Goal: Share content: Share content

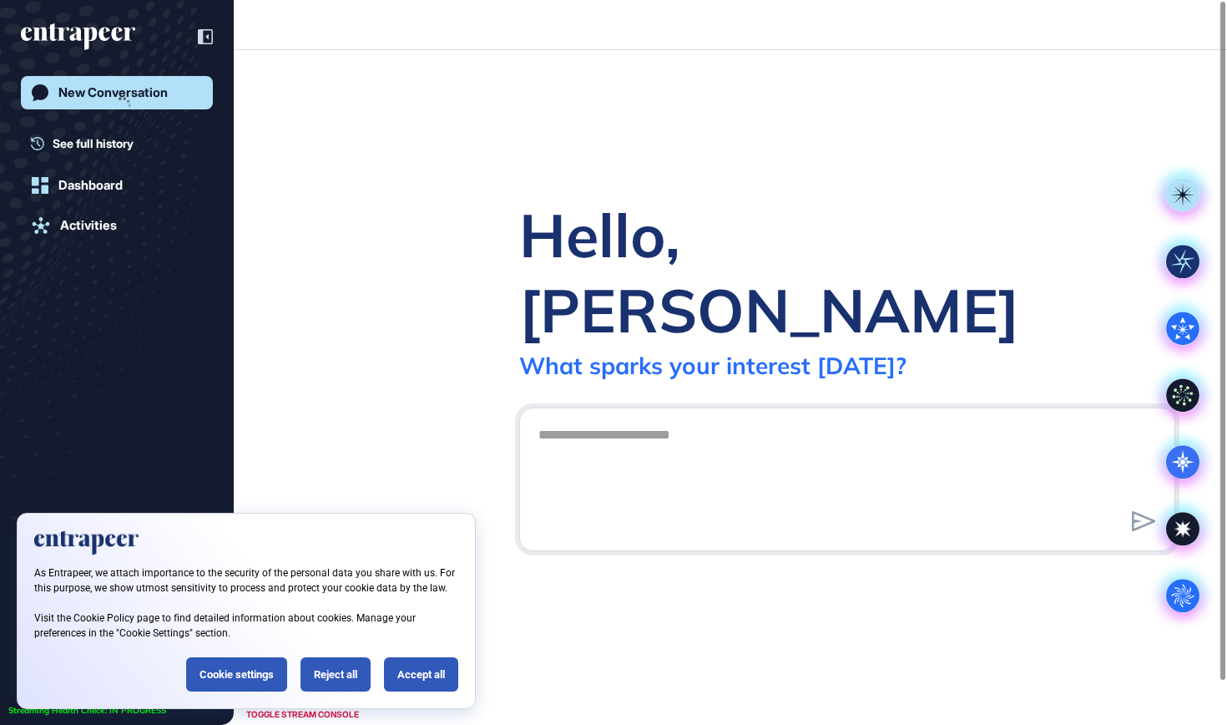
scroll to position [1, 1]
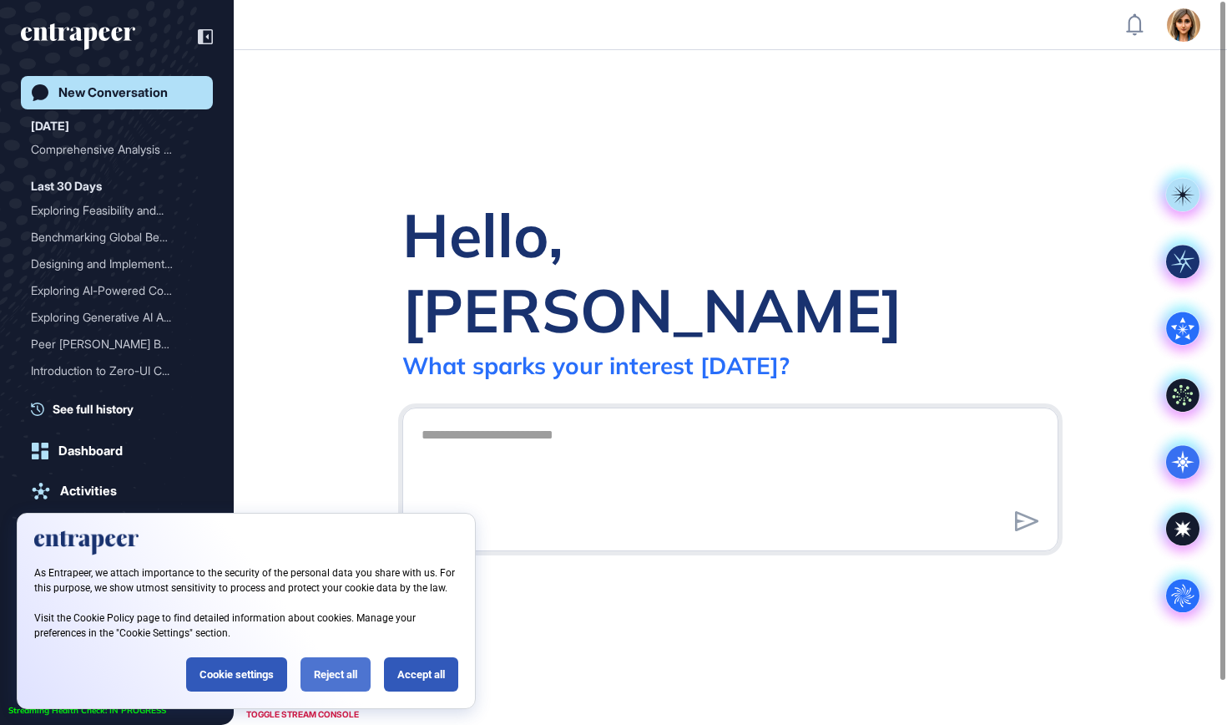
click at [341, 672] on div "Reject all" at bounding box center [336, 674] width 70 height 34
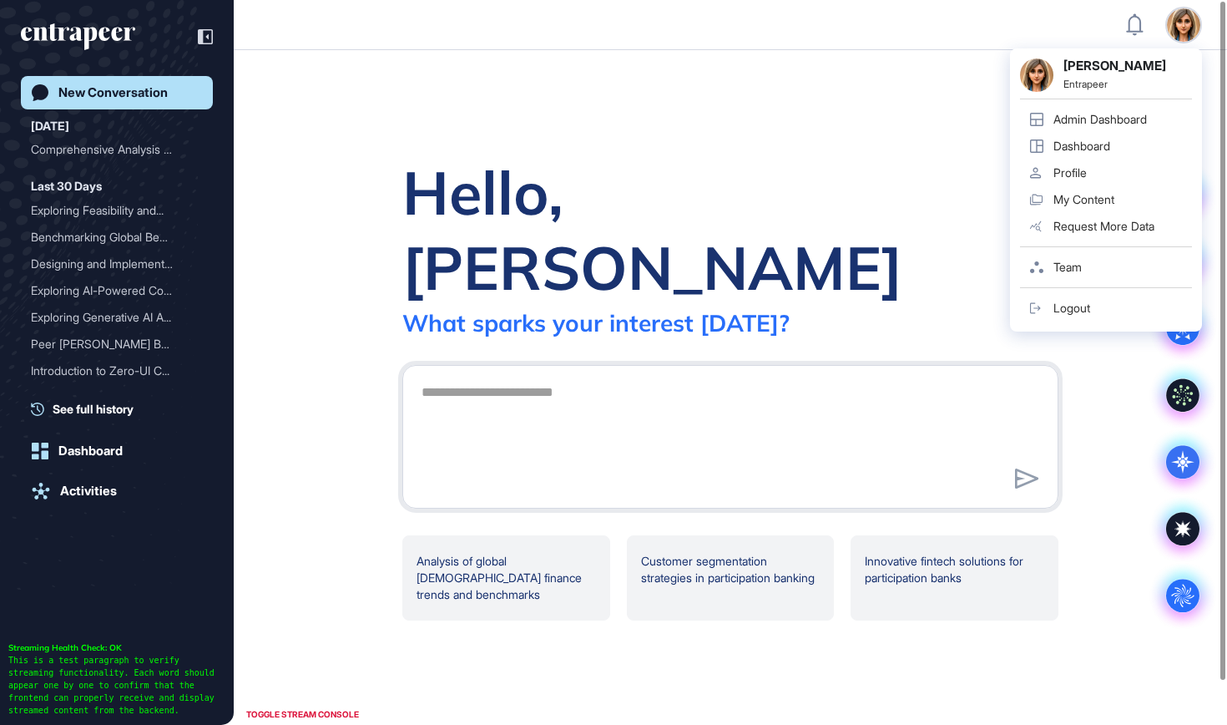
click at [1193, 48] on div "[PERSON_NAME] Entrapeer Admin Dashboard Dashboard Profile My Content Request Mo…" at bounding box center [1106, 189] width 192 height 283
click at [1138, 116] on div "Admin Dashboard" at bounding box center [1099, 119] width 93 height 13
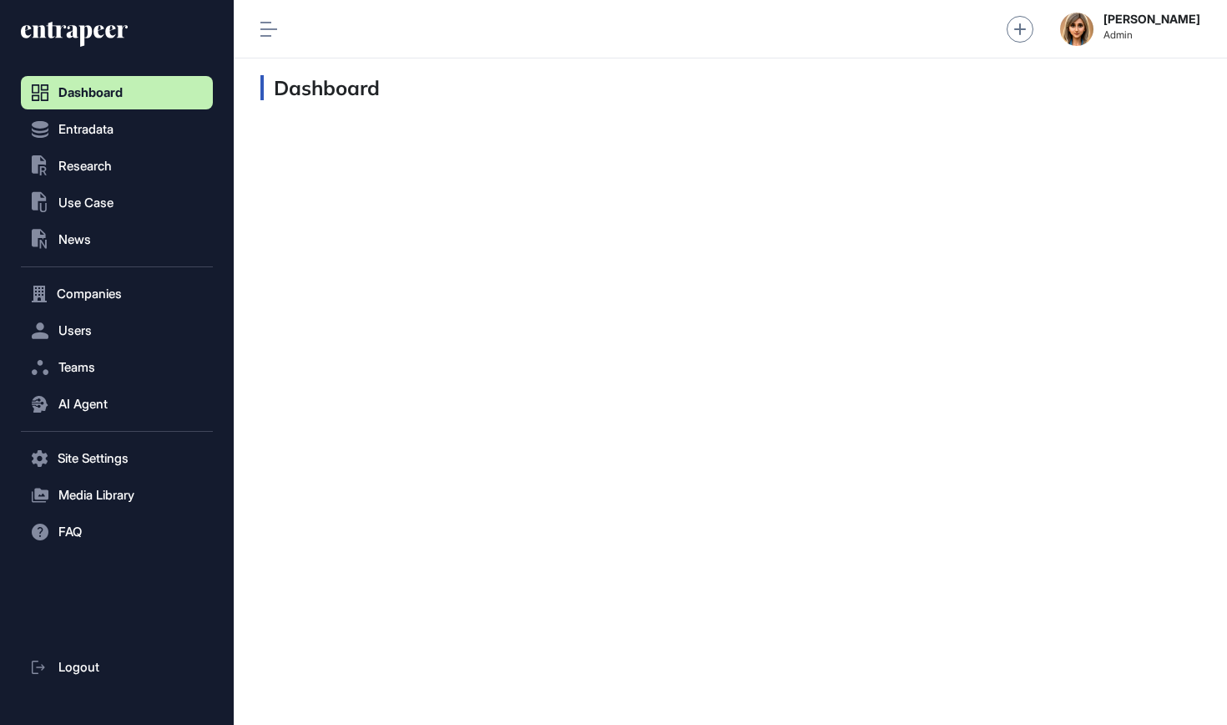
scroll to position [1, 1]
click at [71, 155] on button ".st0{fill:currentColor} Research" at bounding box center [117, 165] width 192 height 33
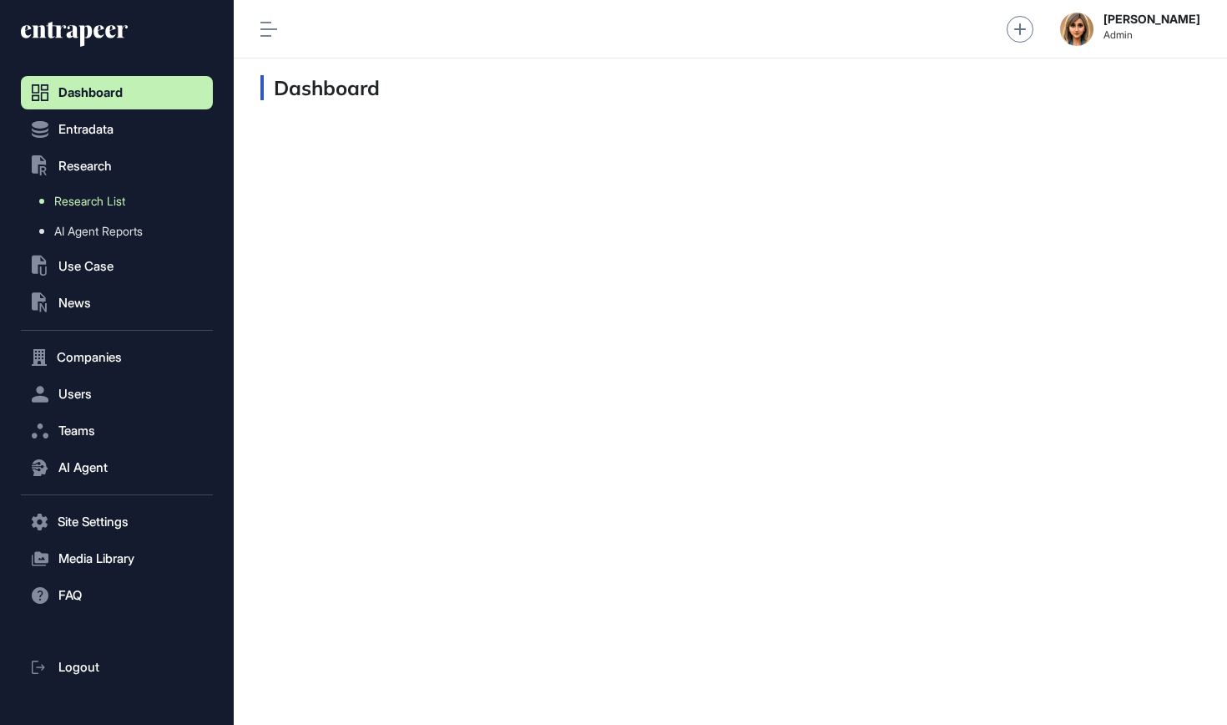
click at [88, 192] on link "Research List" at bounding box center [121, 201] width 184 height 30
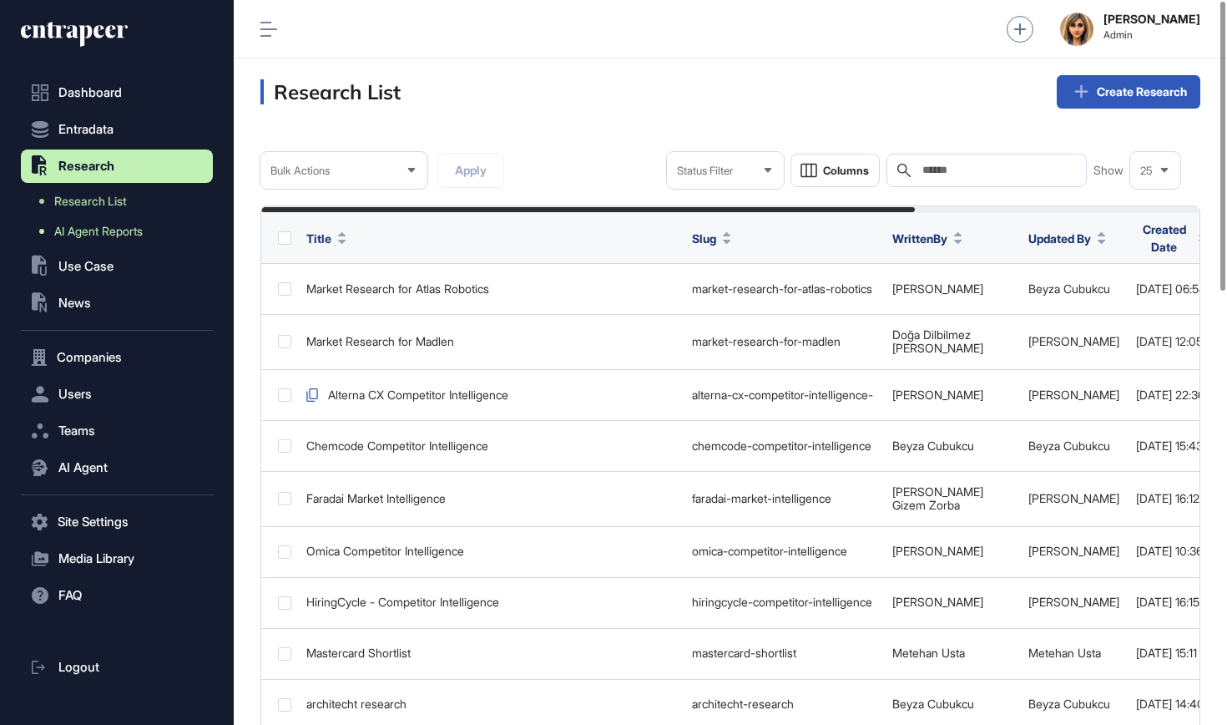
click at [124, 225] on span "AI Agent Reports" at bounding box center [98, 231] width 88 height 13
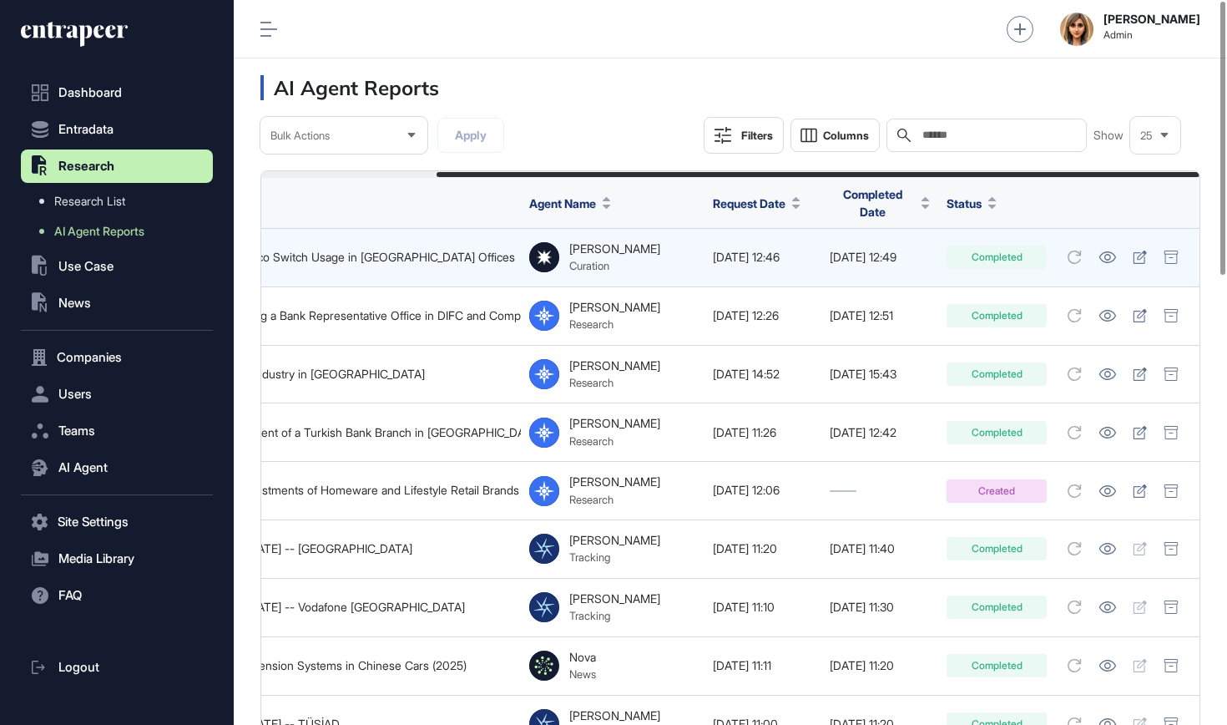
scroll to position [0, 215]
click at [1112, 251] on icon at bounding box center [1108, 257] width 18 height 12
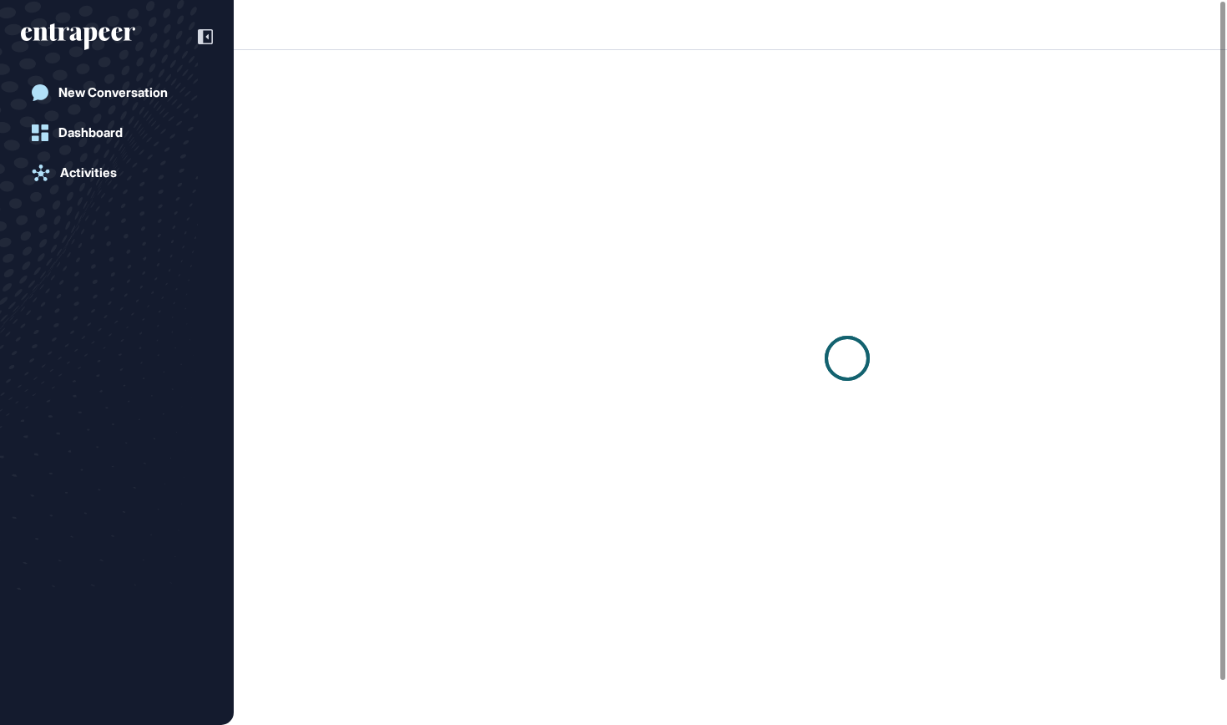
scroll to position [1, 1]
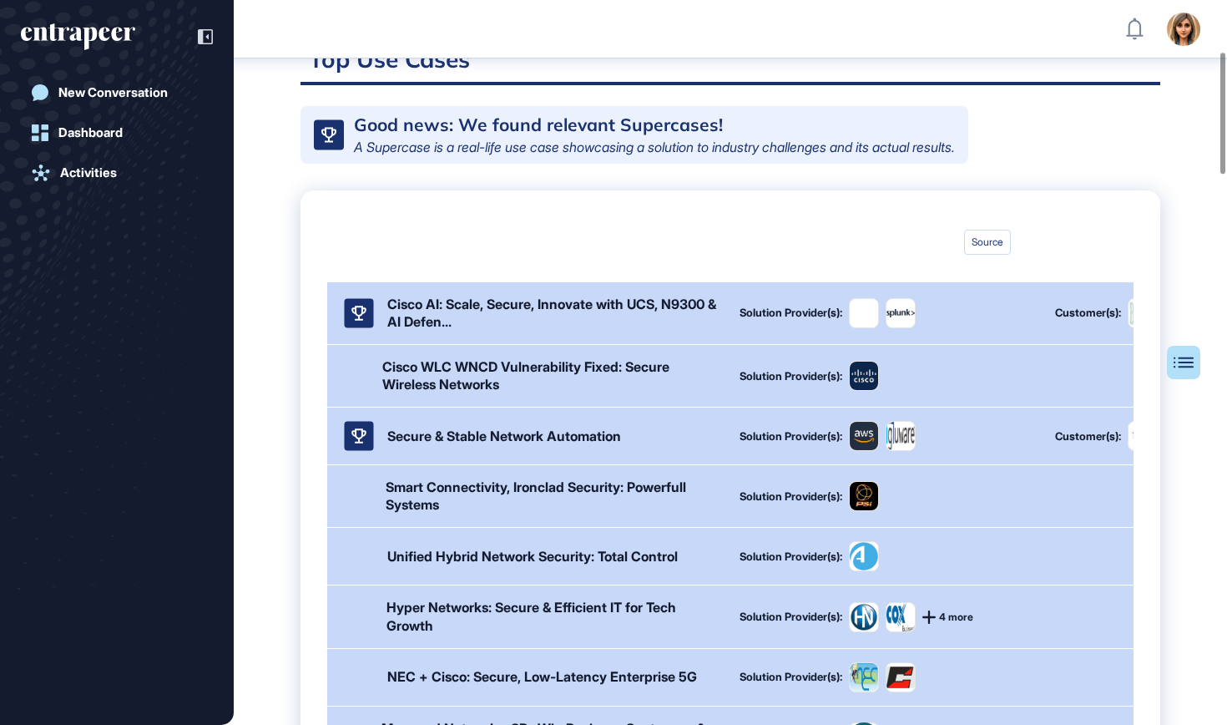
scroll to position [479, 0]
click at [486, 464] on div "Secure & Stable Network Automation Solution Provider(s): Customer(s): 10 more" at bounding box center [848, 435] width 1043 height 57
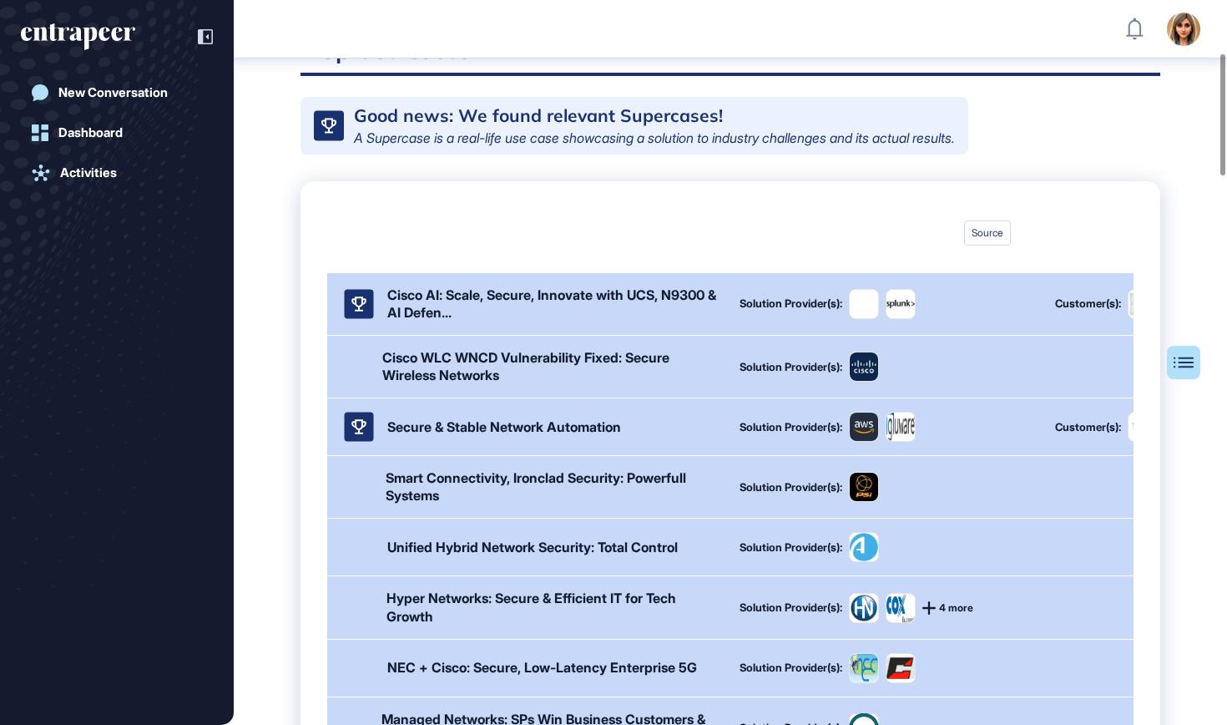
click at [489, 455] on div "Secure & Stable Network Automation Solution Provider(s): Customer(s): 10 more" at bounding box center [848, 426] width 1043 height 57
click at [494, 436] on div "Secure & Stable Network Automation" at bounding box center [504, 427] width 234 height 18
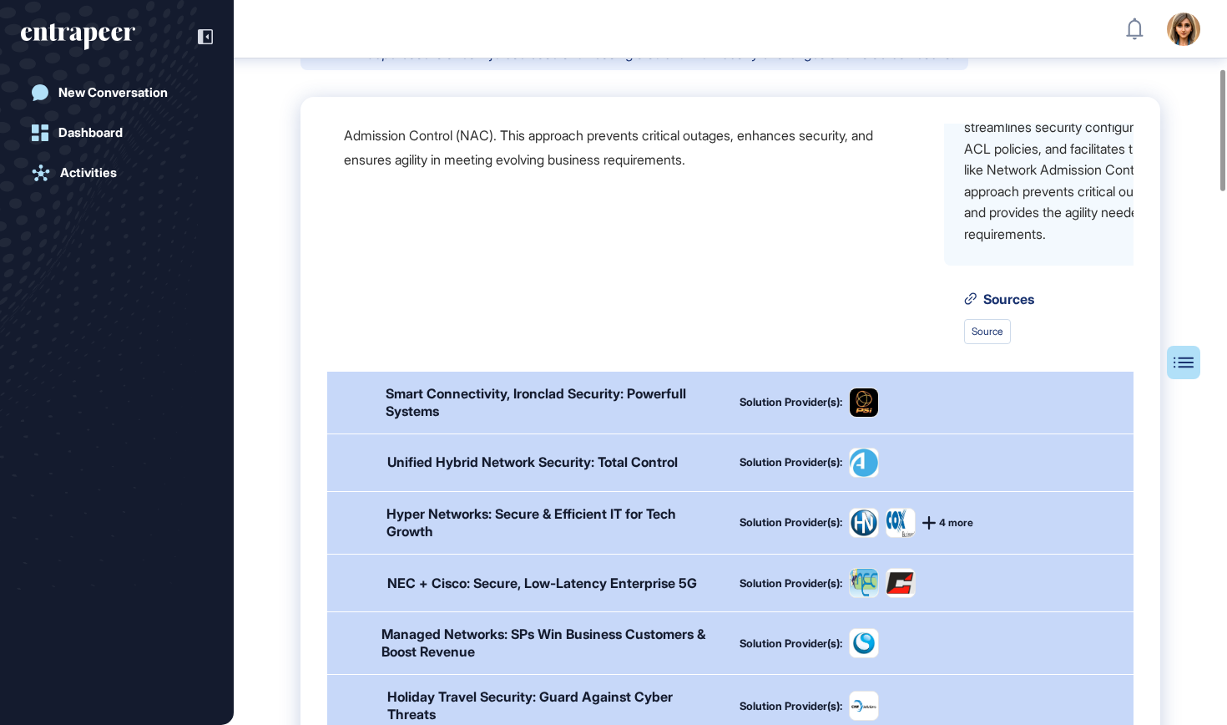
scroll to position [408, 0]
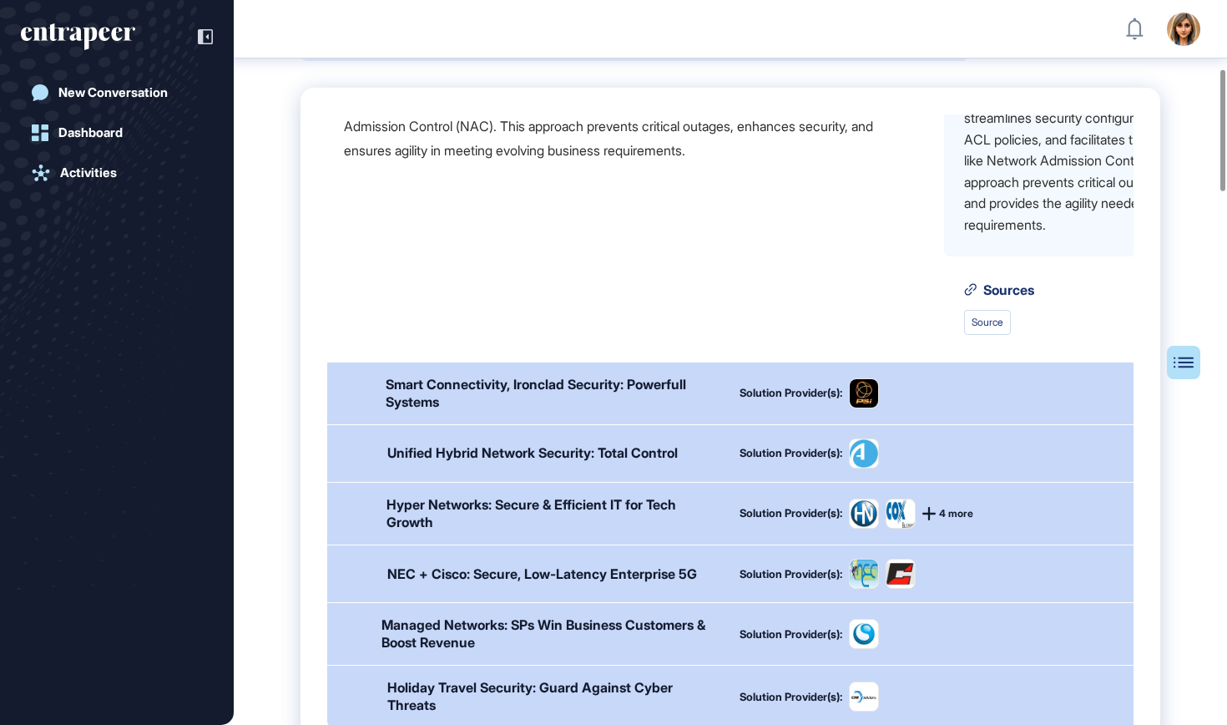
click at [505, 531] on div "Hyper Networks: Secure & Efficient IT for Tech Growth" at bounding box center [553, 513] width 333 height 35
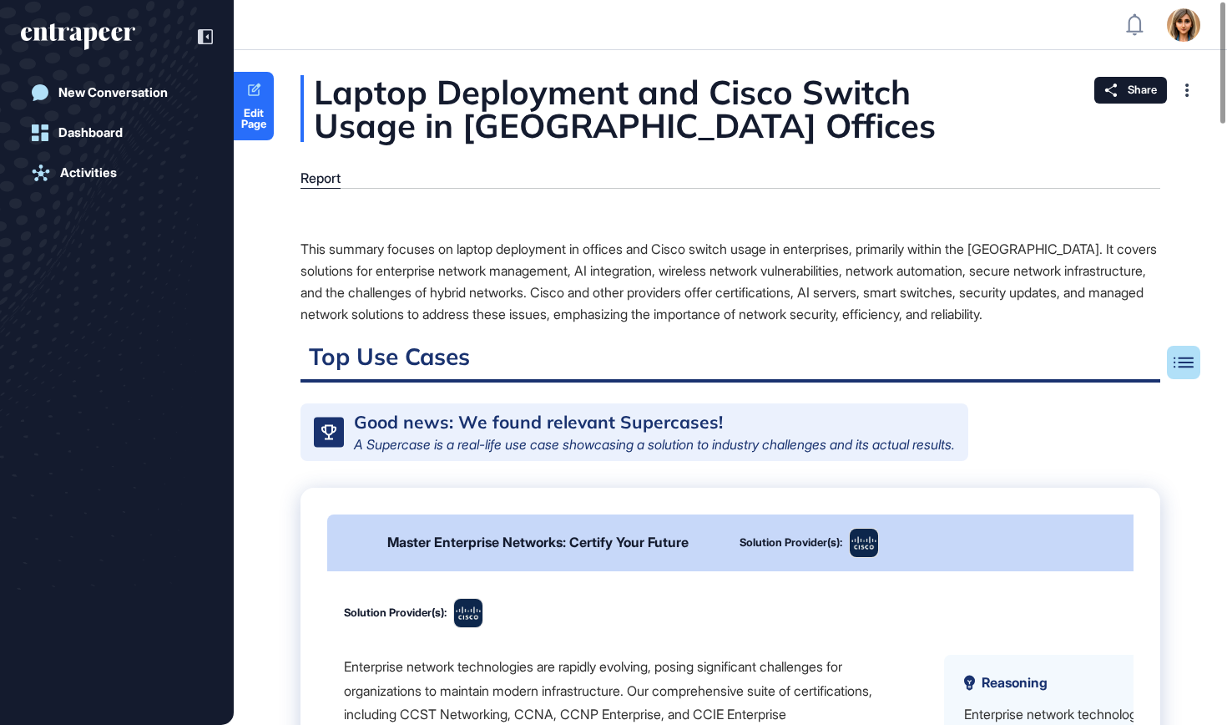
scroll to position [6, 0]
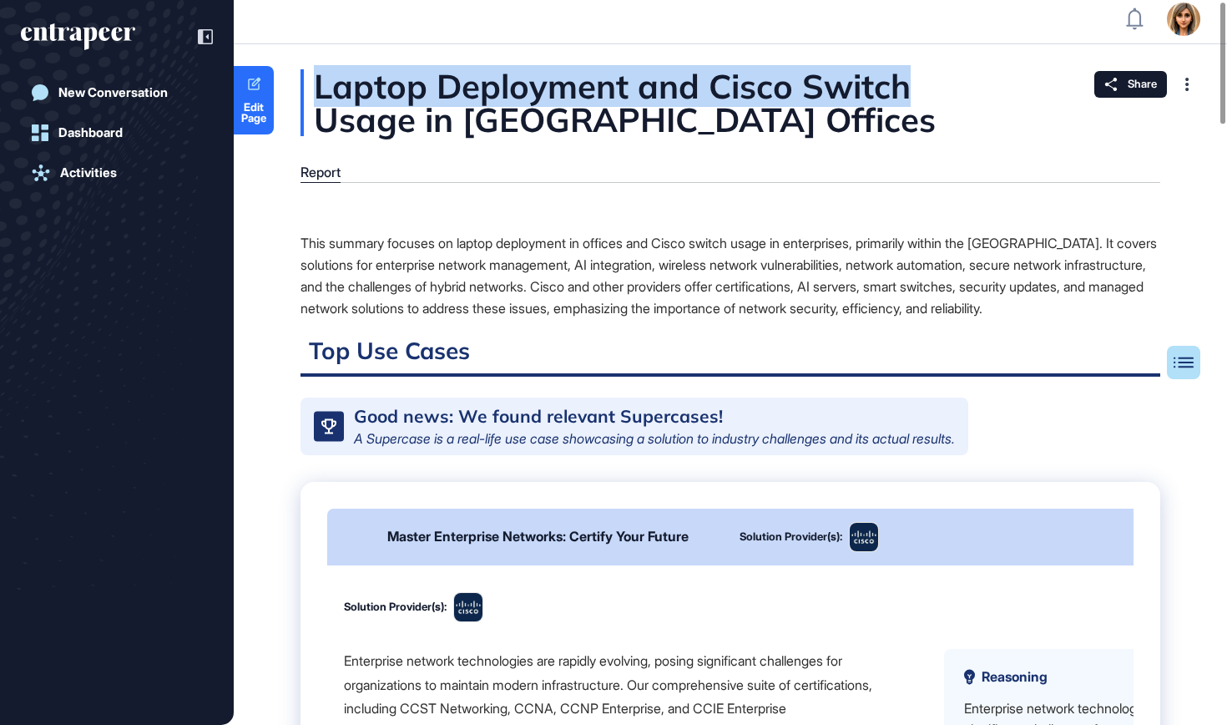
drag, startPoint x: 319, startPoint y: 84, endPoint x: 908, endPoint y: 63, distance: 589.8
drag, startPoint x: 926, startPoint y: 97, endPoint x: 311, endPoint y: 78, distance: 615.5
click at [310, 78] on div "Laptop Deployment and Cisco Switch Usage in [GEOGRAPHIC_DATA] Offices" at bounding box center [731, 102] width 860 height 67
copy div "Laptop Deployment and Cisco Switch"
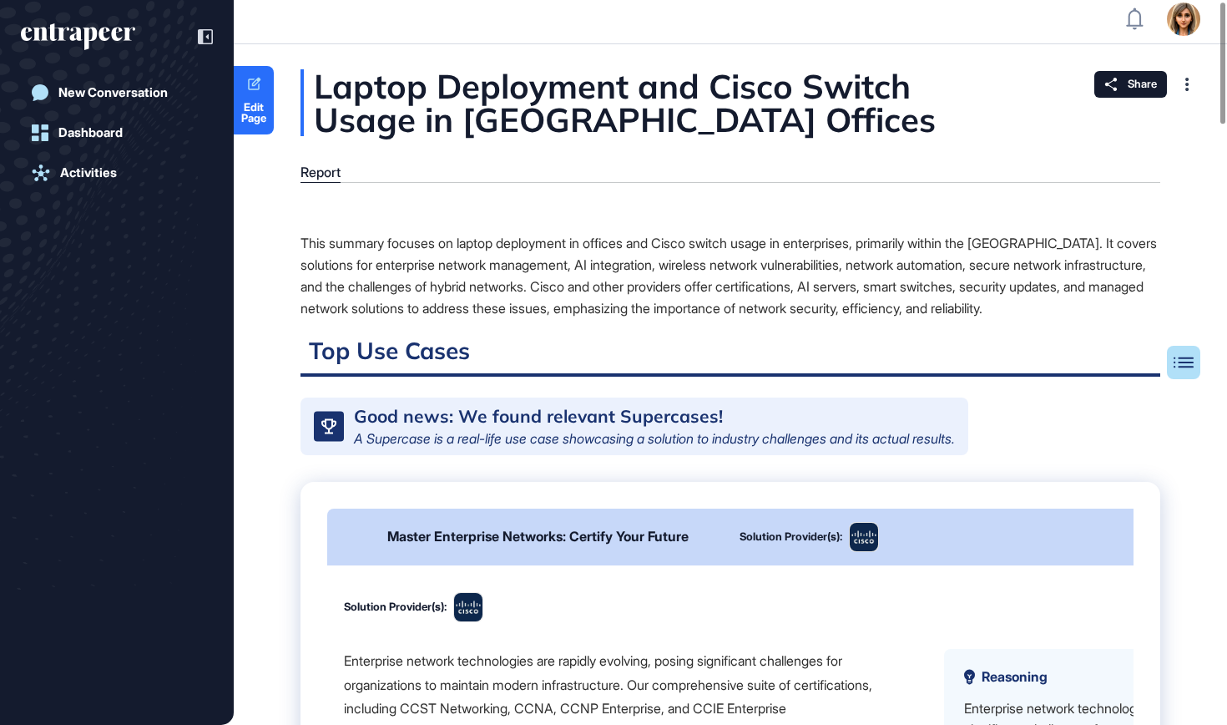
click at [78, 28] on icon "entrapeer-logo" at bounding box center [72, 34] width 102 height 14
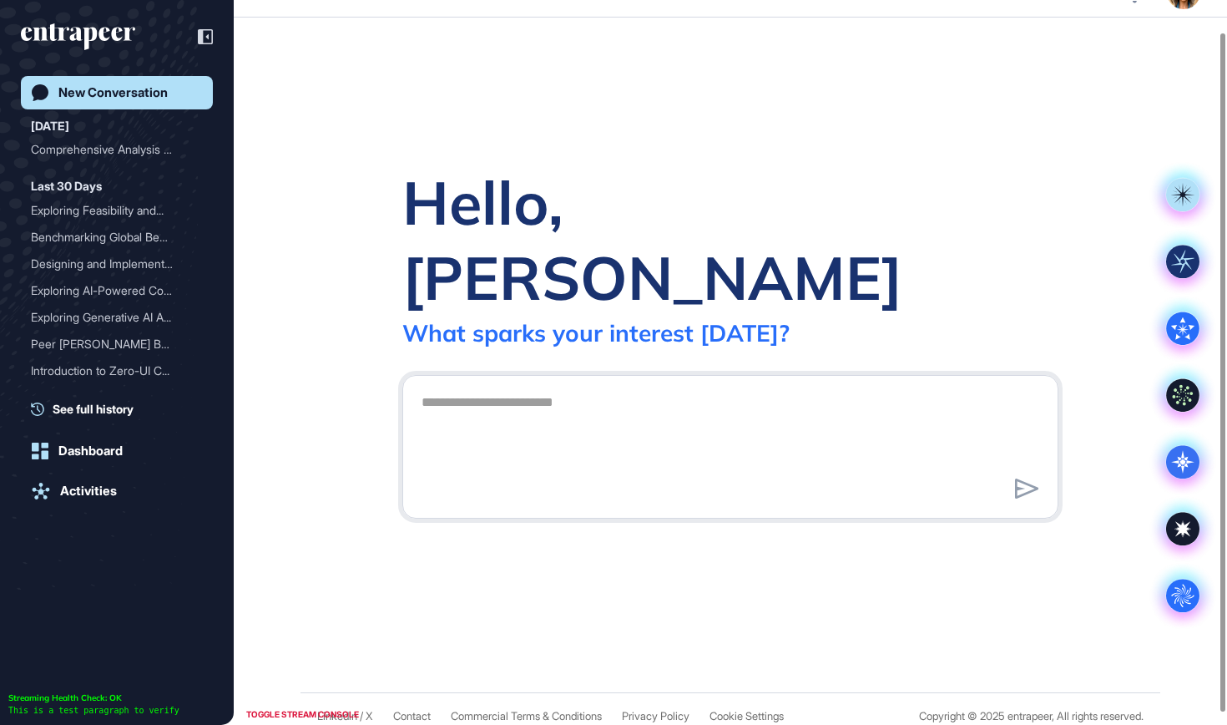
scroll to position [34, 0]
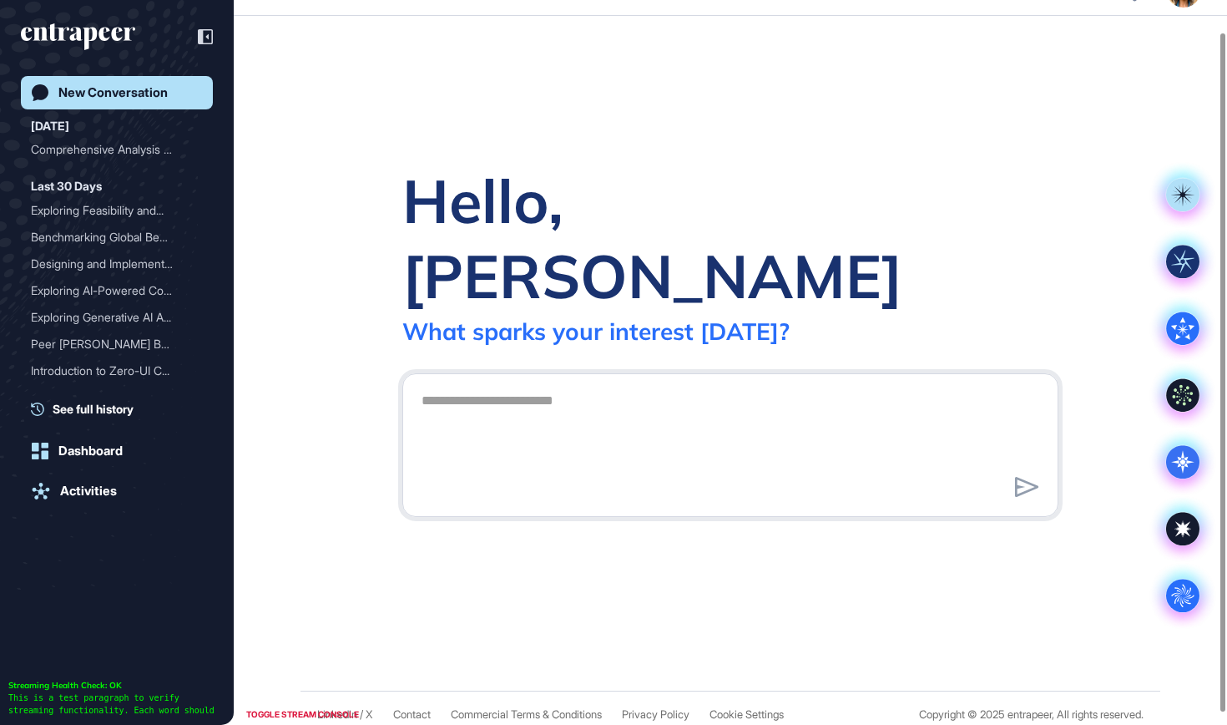
click at [724, 406] on textarea at bounding box center [731, 442] width 638 height 117
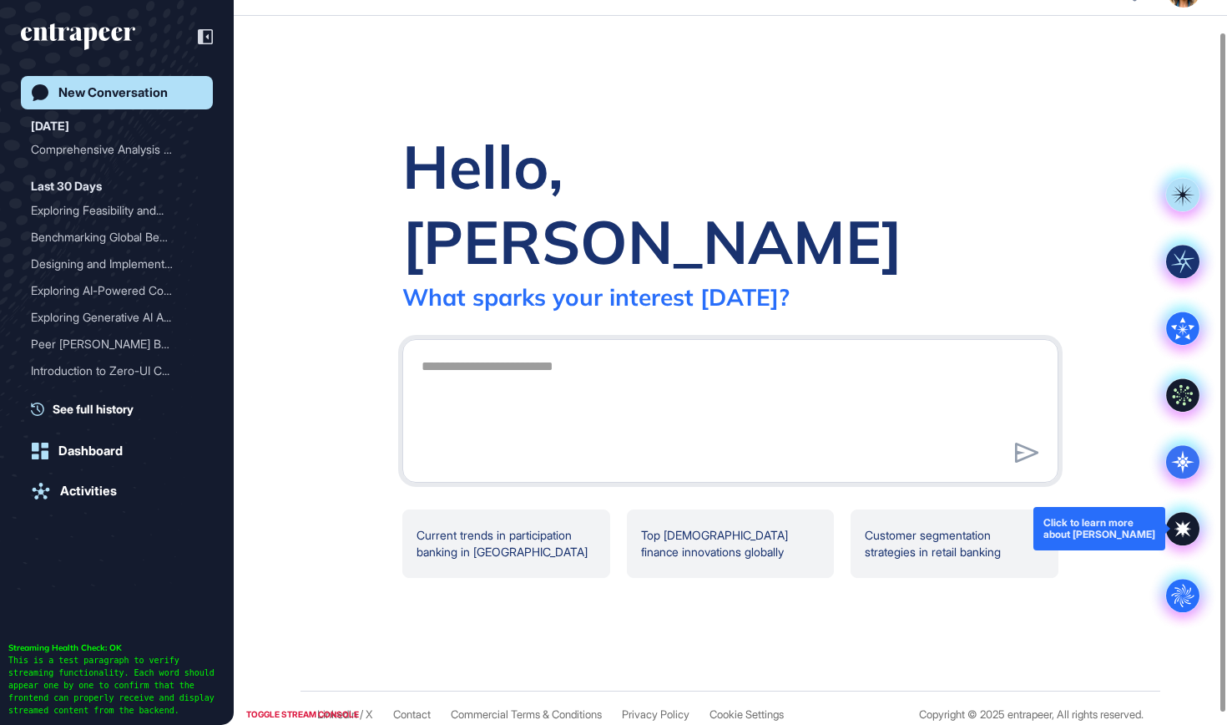
click at [1184, 543] on icon at bounding box center [1182, 528] width 33 height 33
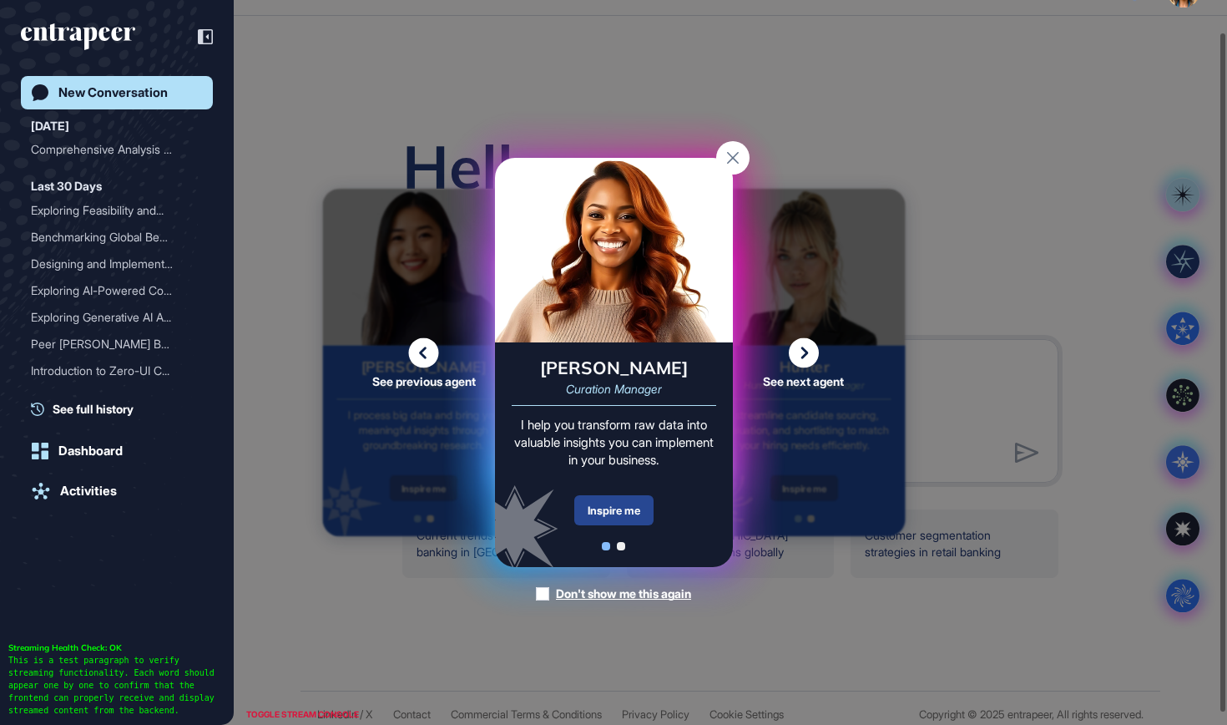
click at [641, 507] on div "Inspire me" at bounding box center [613, 510] width 79 height 30
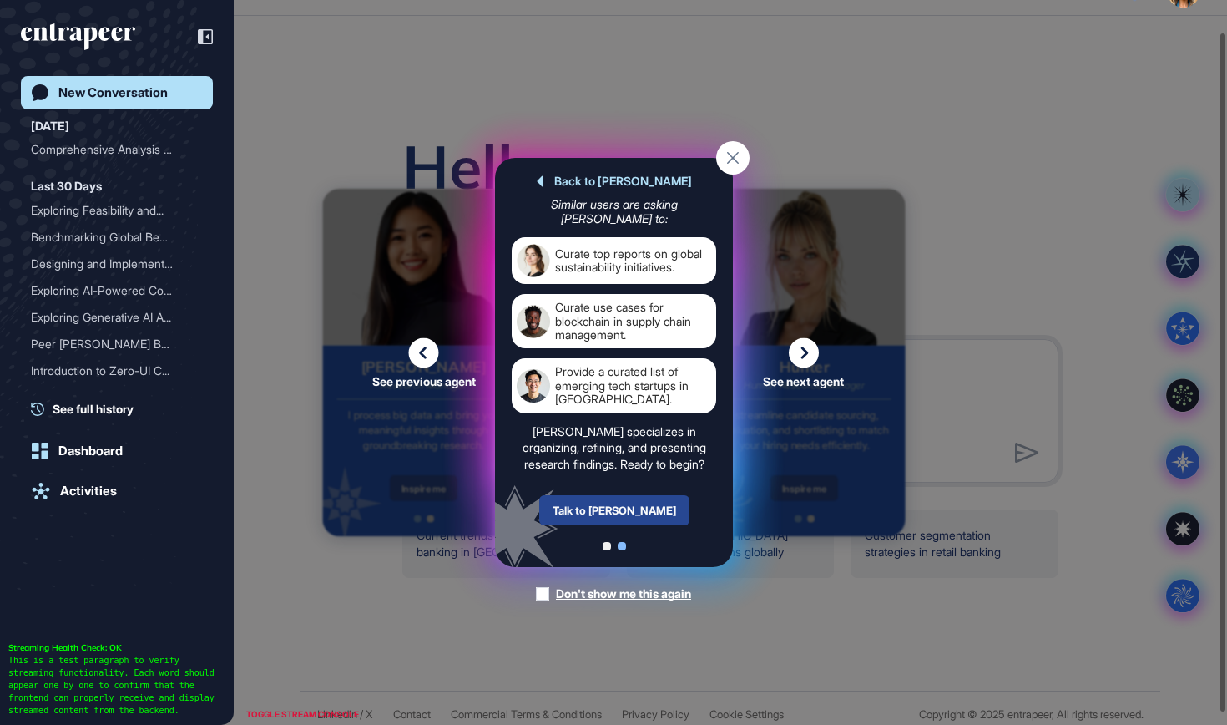
click at [634, 512] on div "Talk to Curie" at bounding box center [613, 510] width 150 height 30
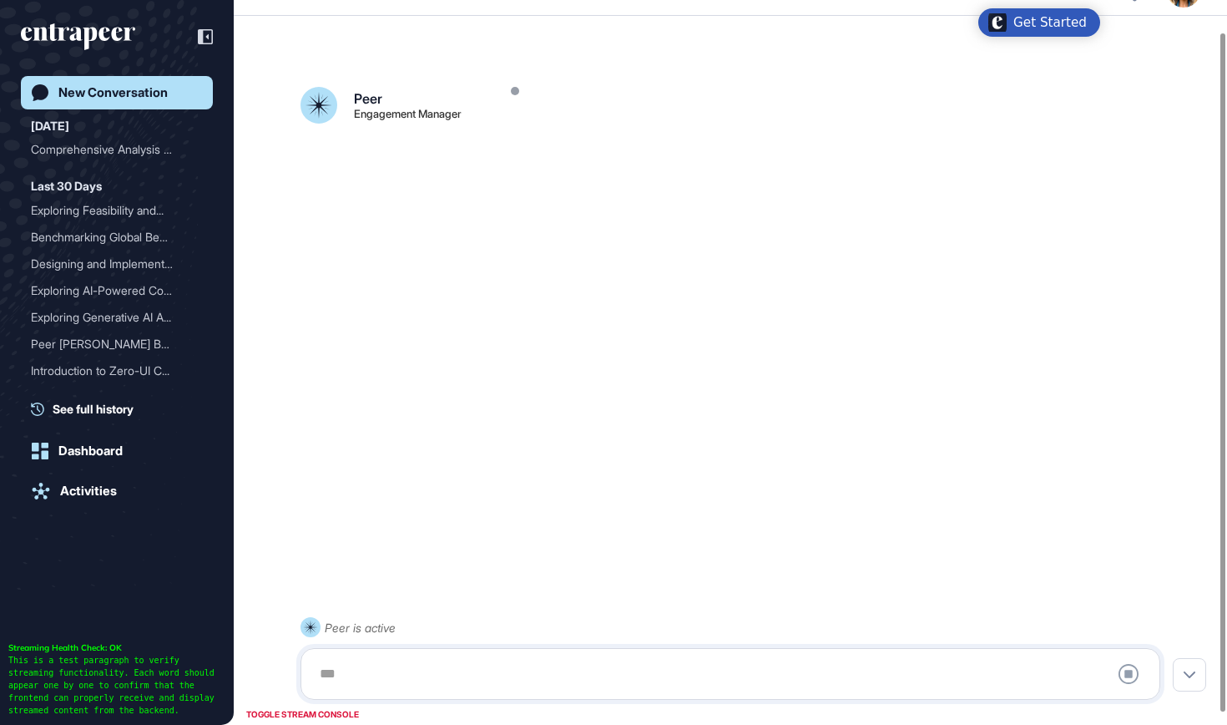
click at [493, 675] on div at bounding box center [730, 673] width 841 height 33
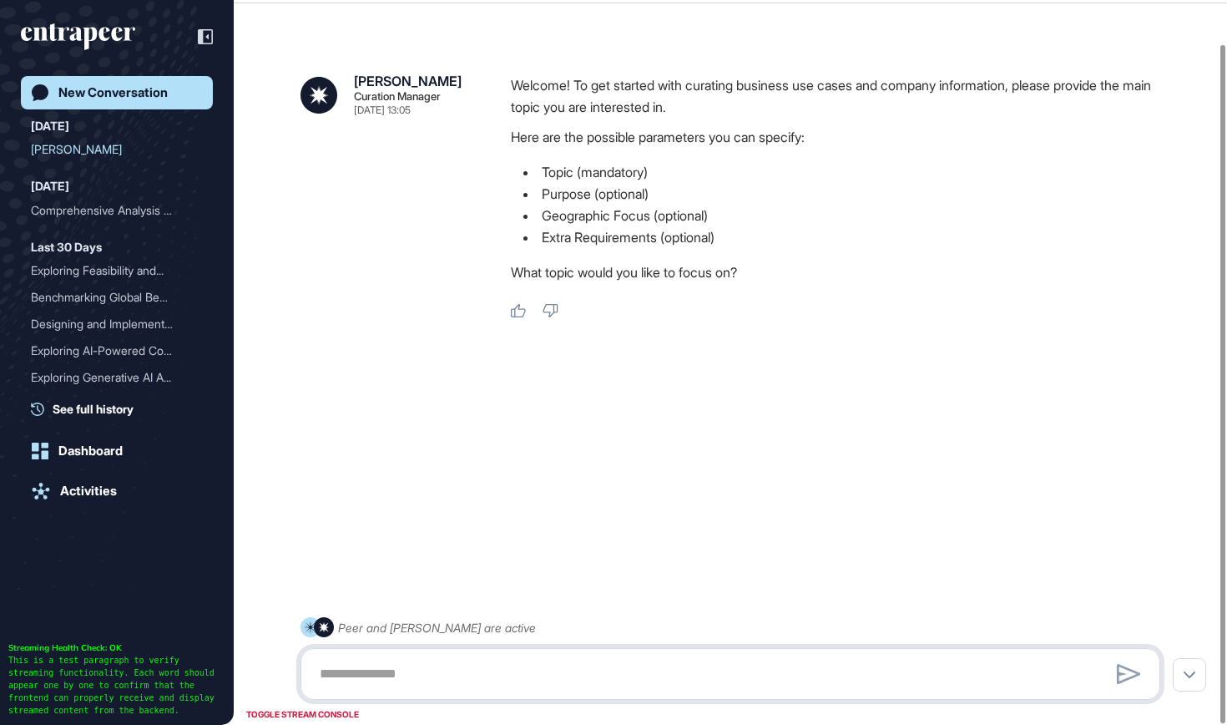
click at [493, 675] on textarea at bounding box center [730, 673] width 841 height 33
paste textarea "**********"
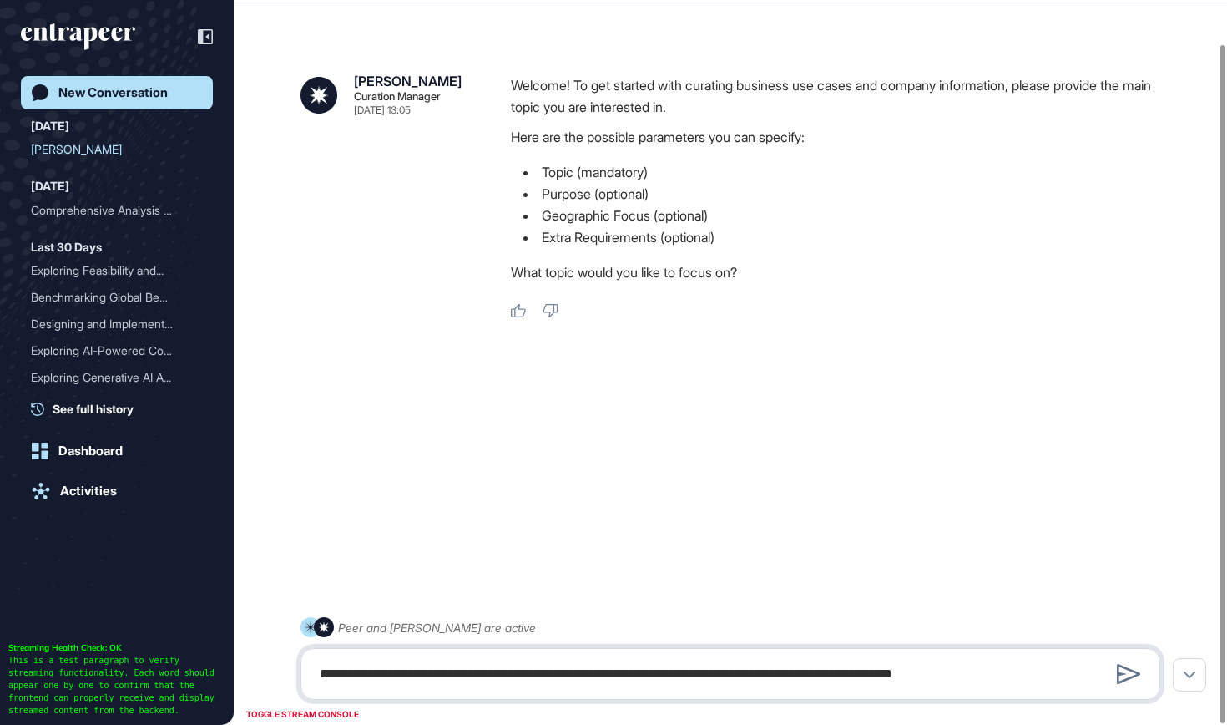
type textarea "**********"
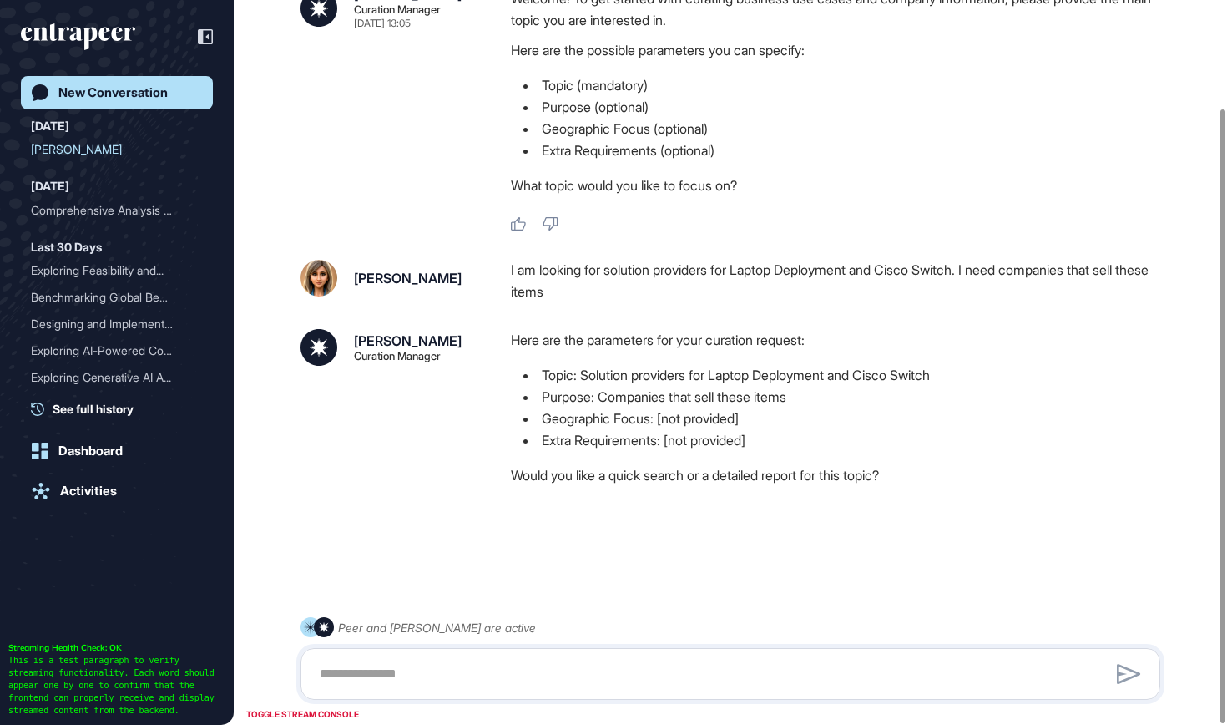
scroll to position [128, 0]
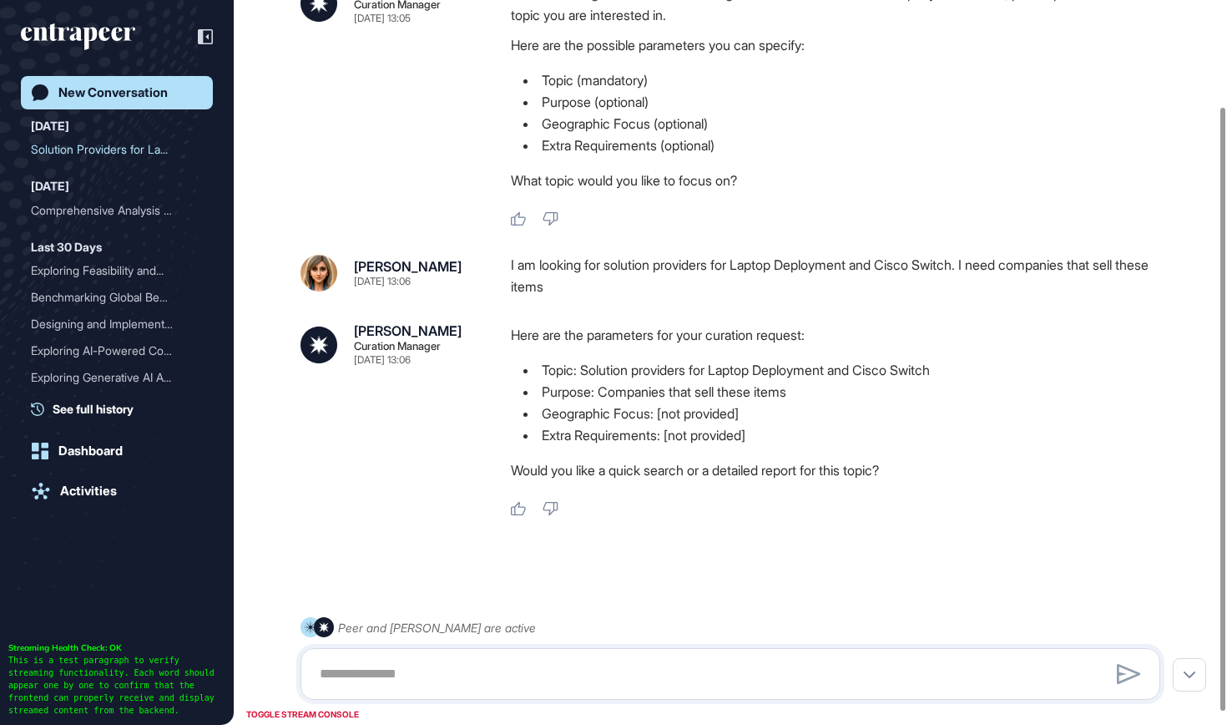
click at [816, 656] on div at bounding box center [731, 674] width 860 height 52
click at [818, 669] on textarea at bounding box center [730, 673] width 841 height 33
type textarea "***"
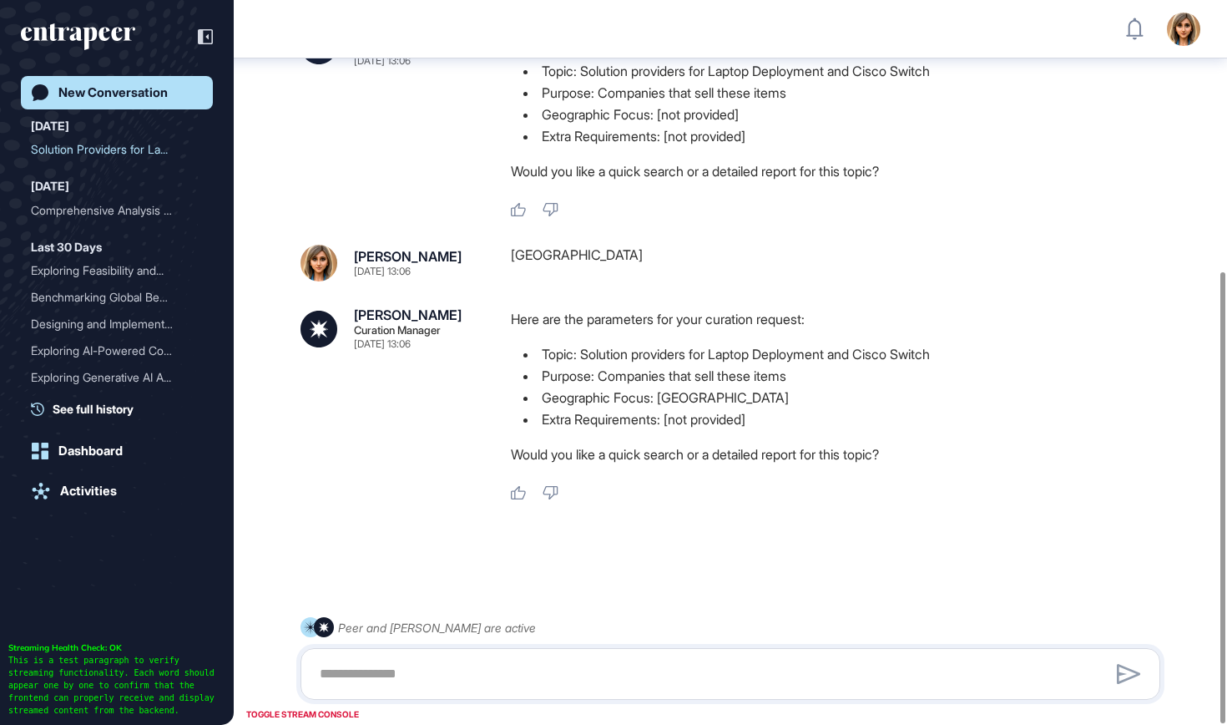
scroll to position [434, 0]
click at [568, 656] on div at bounding box center [731, 674] width 860 height 52
click at [548, 679] on textarea at bounding box center [730, 673] width 841 height 33
type textarea "**********"
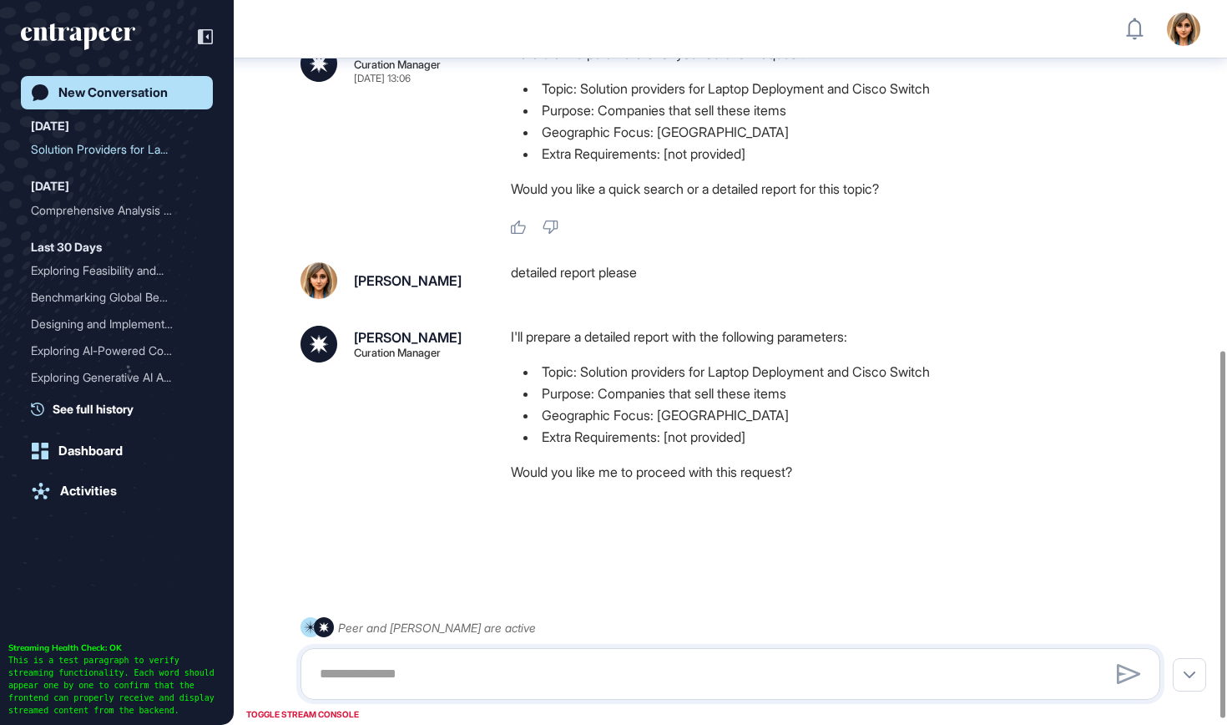
scroll to position [702, 0]
click at [358, 660] on textarea at bounding box center [730, 673] width 841 height 33
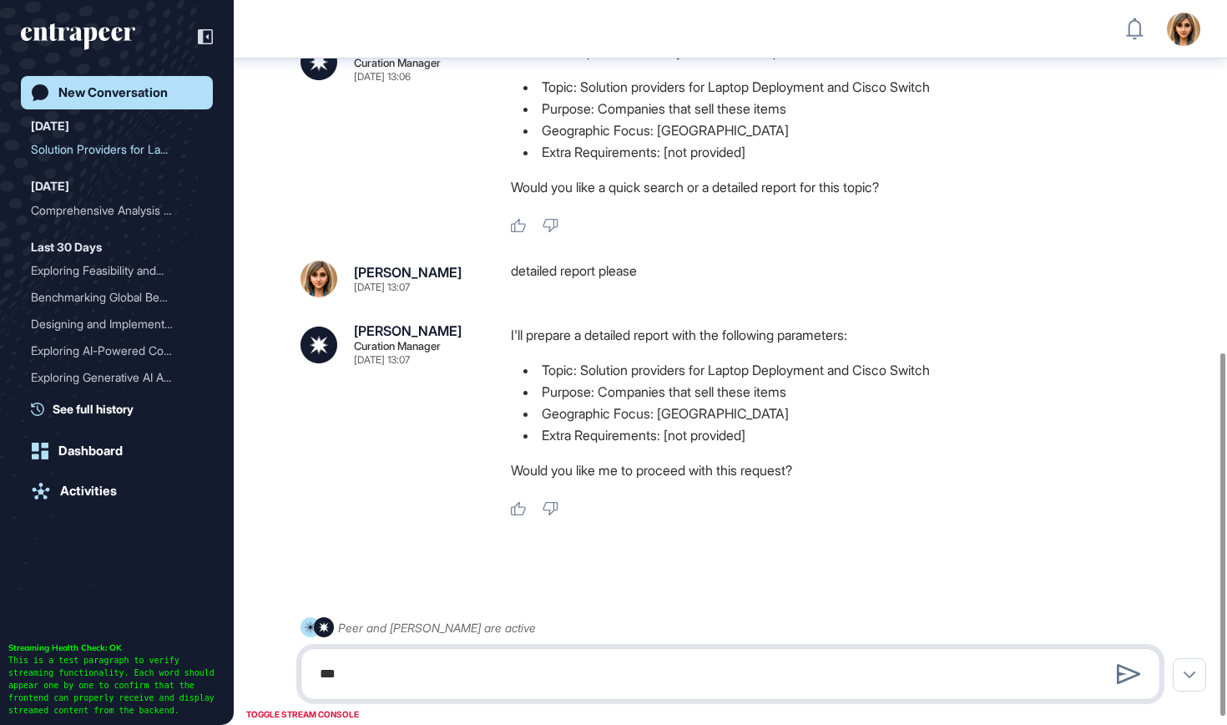
type textarea "***"
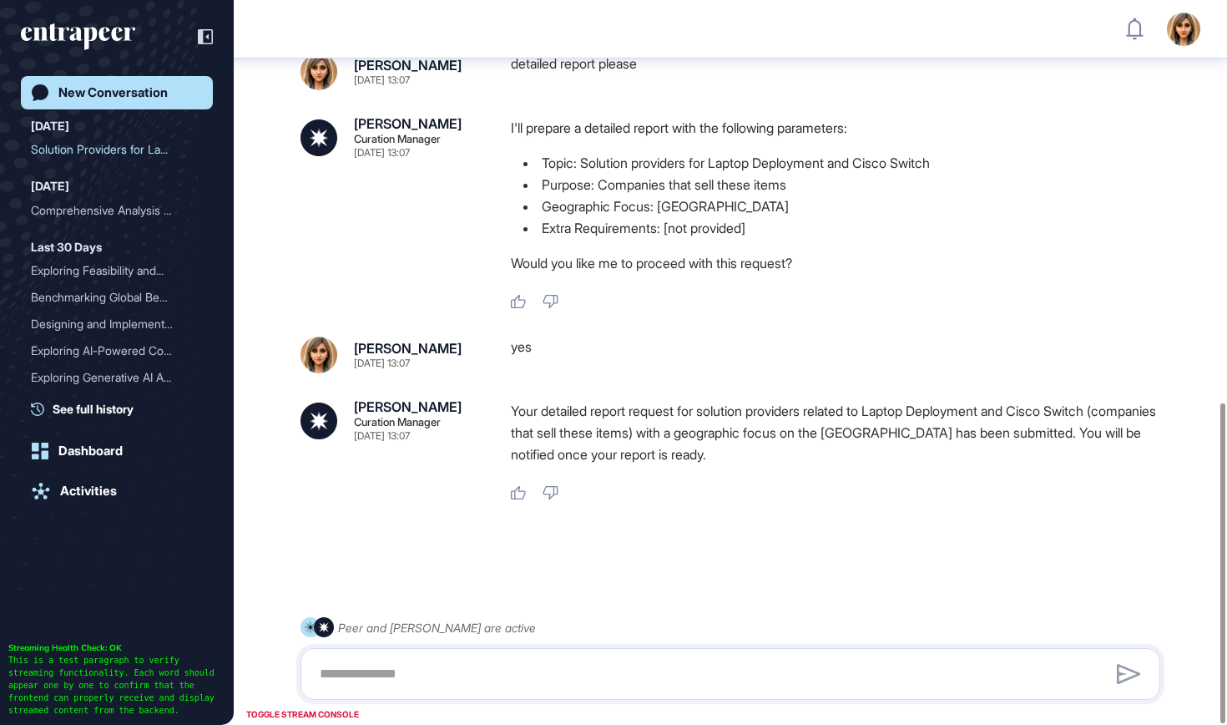
scroll to position [908, 0]
click at [442, 700] on div "Peer and Curie are active" at bounding box center [731, 658] width 860 height 83
click at [441, 699] on div at bounding box center [731, 674] width 860 height 52
click at [437, 674] on textarea at bounding box center [730, 673] width 841 height 33
type textarea "*"
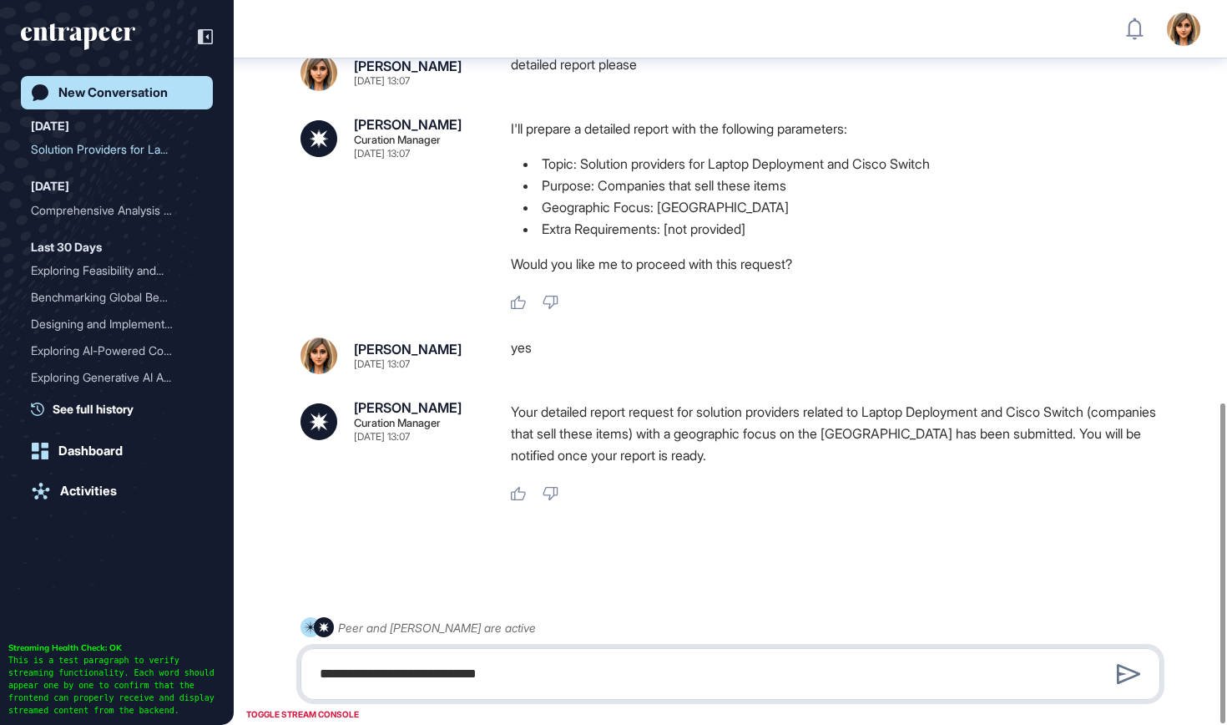
drag, startPoint x: 527, startPoint y: 679, endPoint x: 255, endPoint y: 660, distance: 272.8
click at [301, 659] on div "**********" at bounding box center [731, 658] width 860 height 83
click at [343, 668] on textarea "**********" at bounding box center [730, 673] width 841 height 33
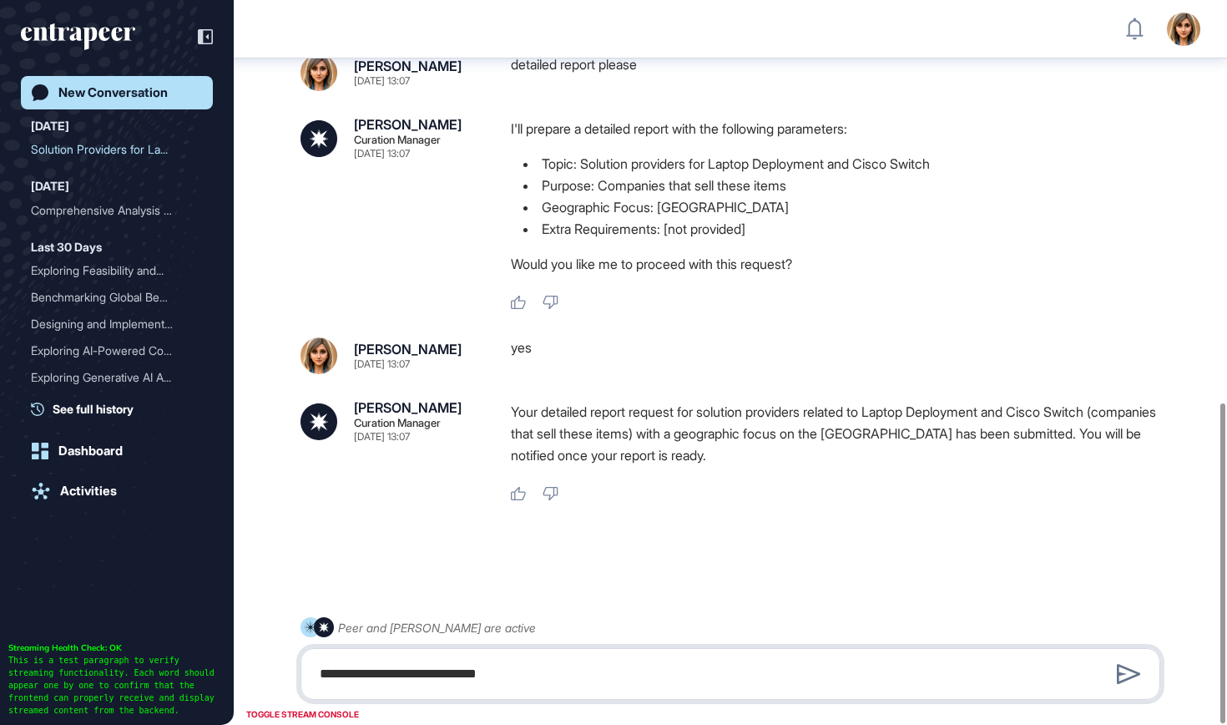
click at [493, 675] on textarea "**********" at bounding box center [730, 673] width 841 height 33
click at [469, 670] on textarea "**********" at bounding box center [730, 673] width 841 height 33
click at [472, 674] on textarea "**********" at bounding box center [730, 673] width 841 height 33
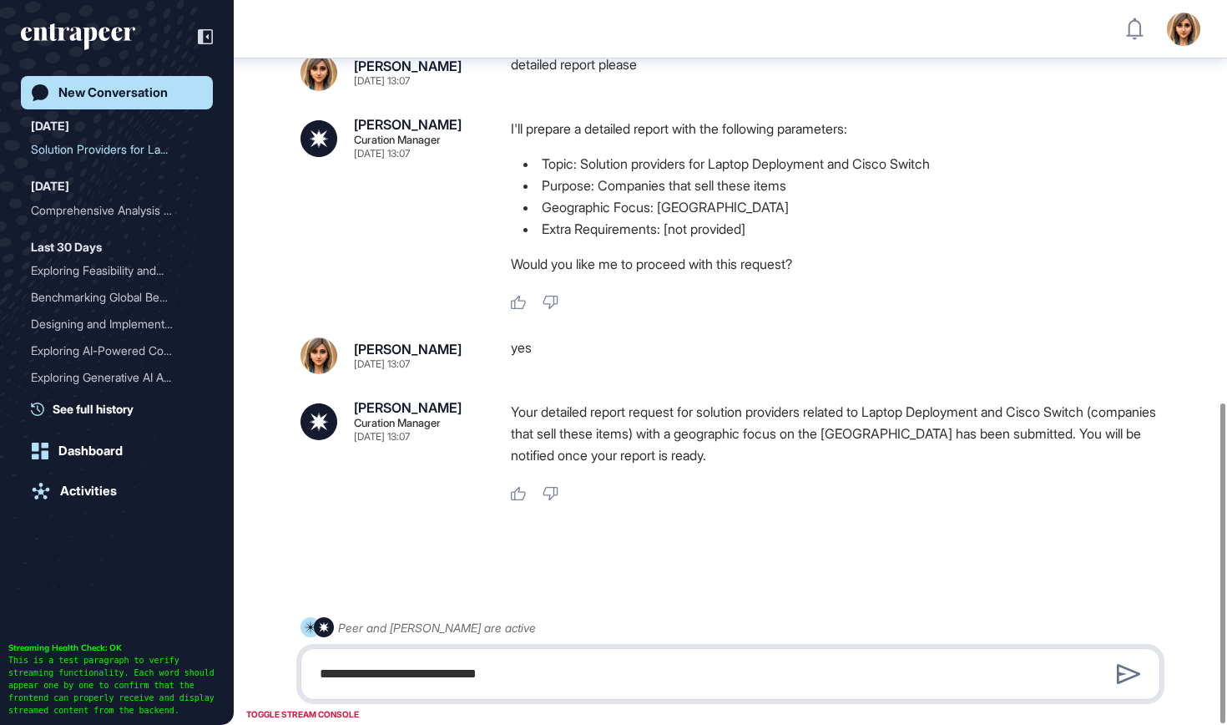
click at [472, 674] on textarea "**********" at bounding box center [730, 673] width 841 height 33
type textarea "**********"
click at [573, 694] on div "Stop Query" at bounding box center [731, 674] width 860 height 52
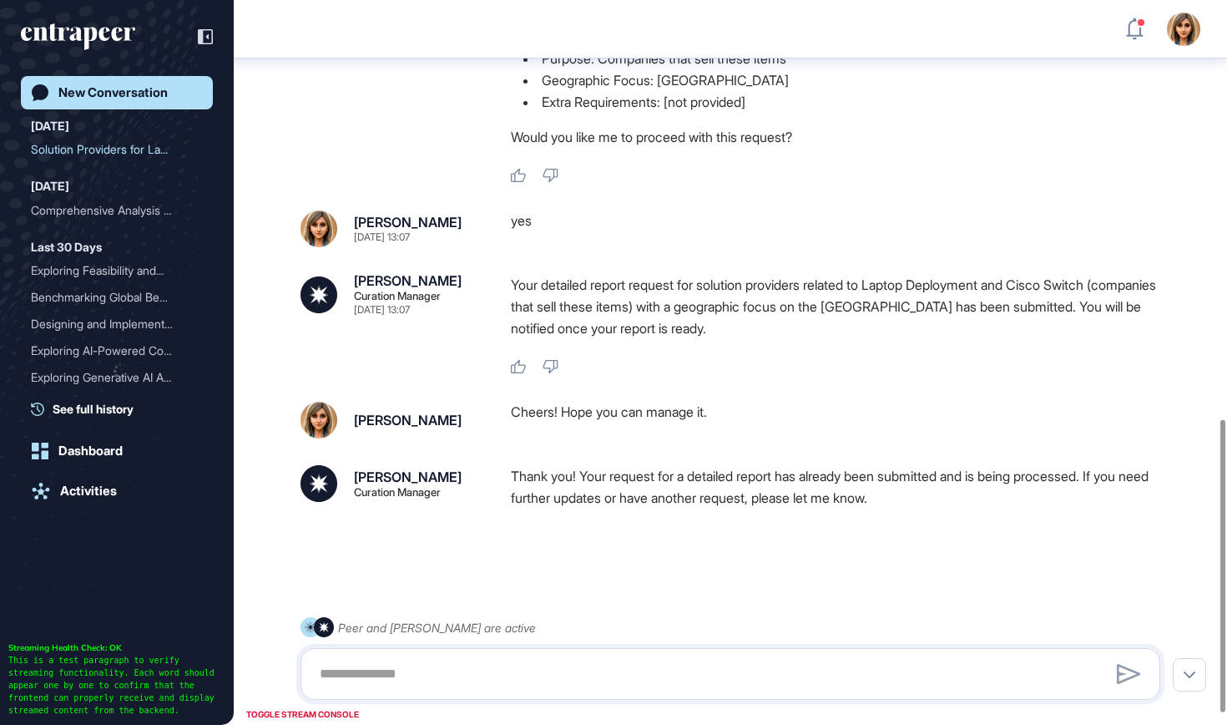
scroll to position [1063, 0]
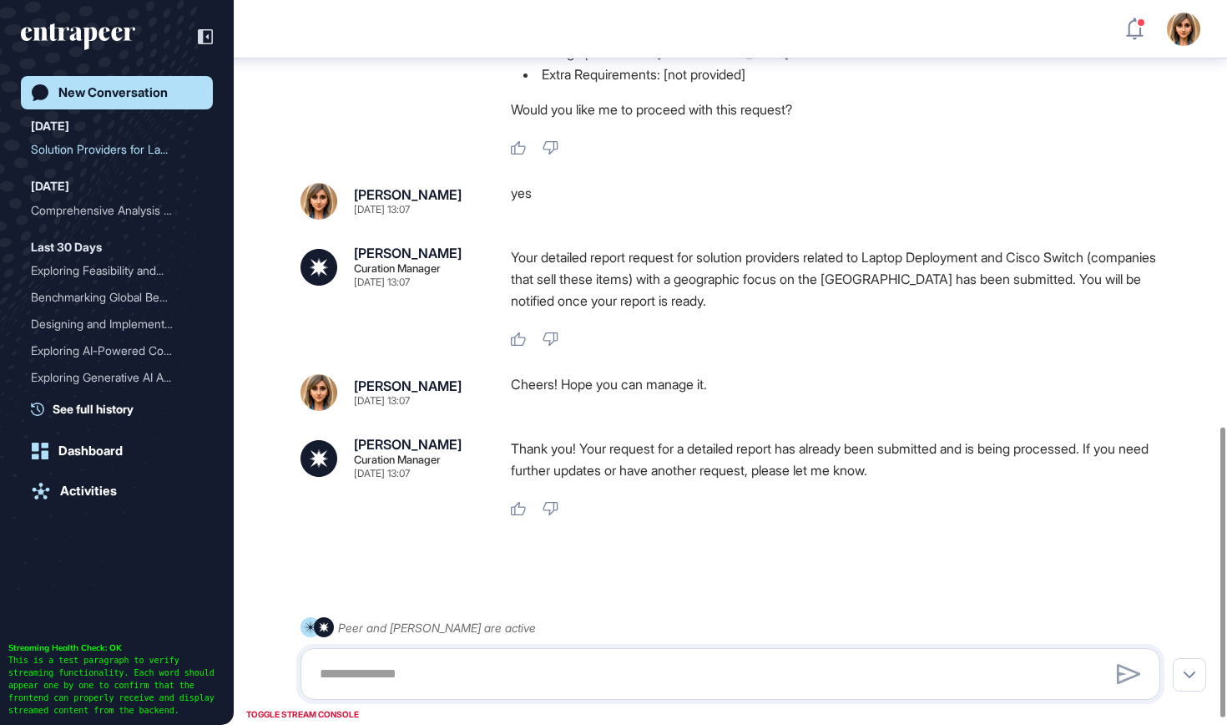
click at [96, 31] on icon "entrapeer-logo" at bounding box center [90, 38] width 14 height 23
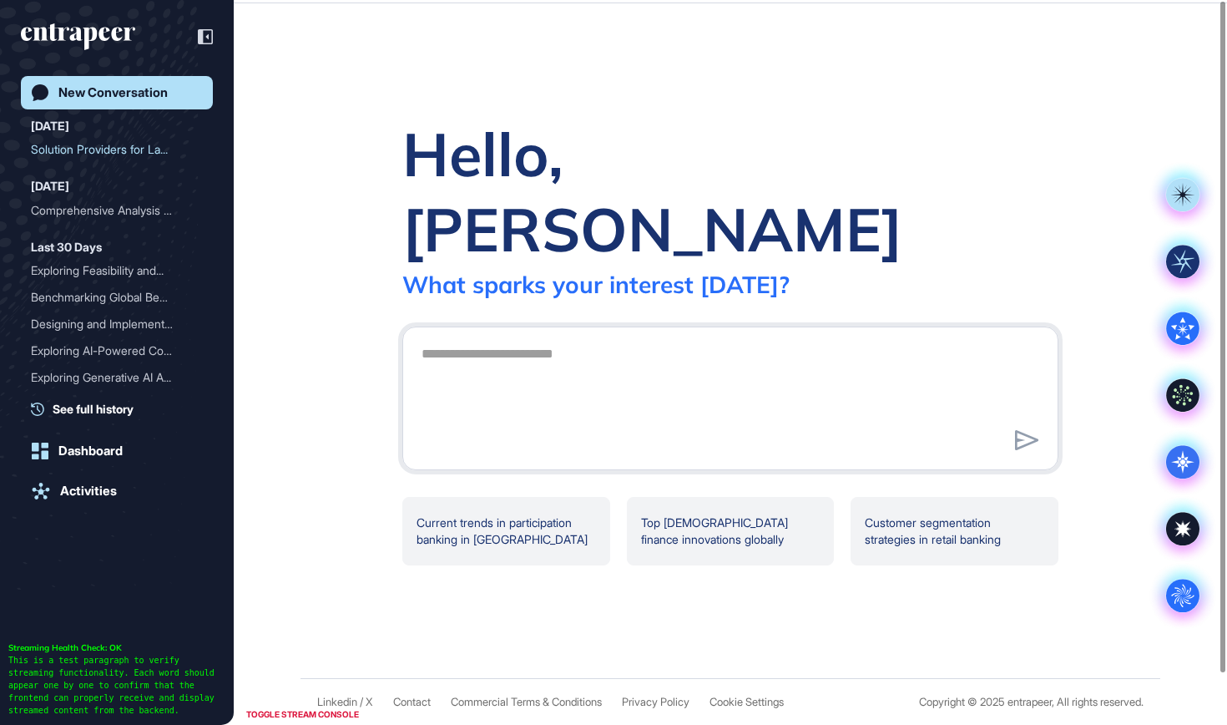
click at [96, 31] on icon "entrapeer-logo" at bounding box center [90, 38] width 14 height 23
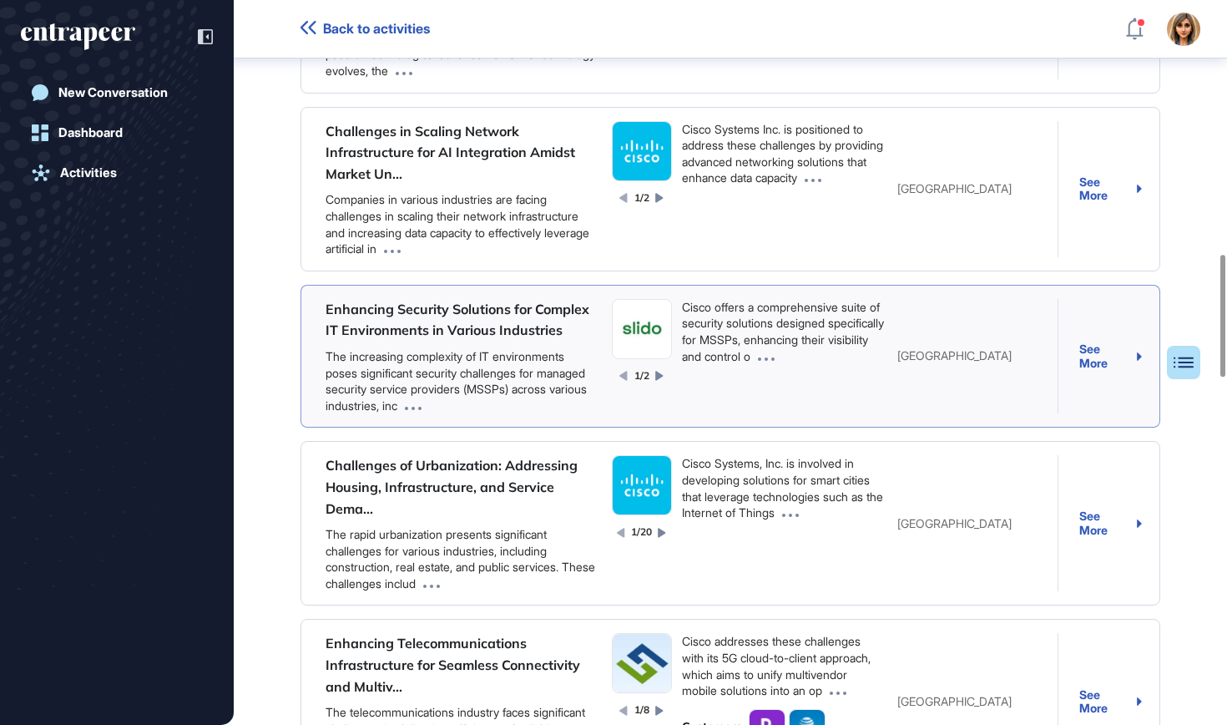
scroll to position [1500, 0]
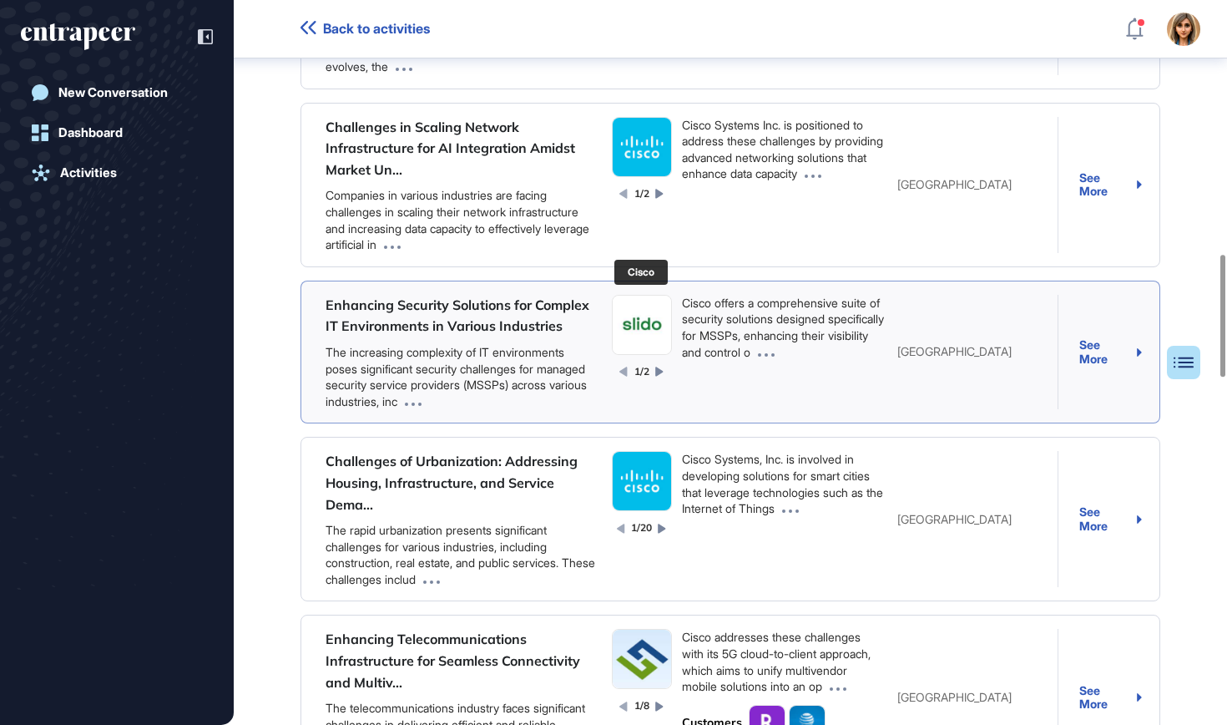
click at [632, 316] on img at bounding box center [642, 325] width 58 height 58
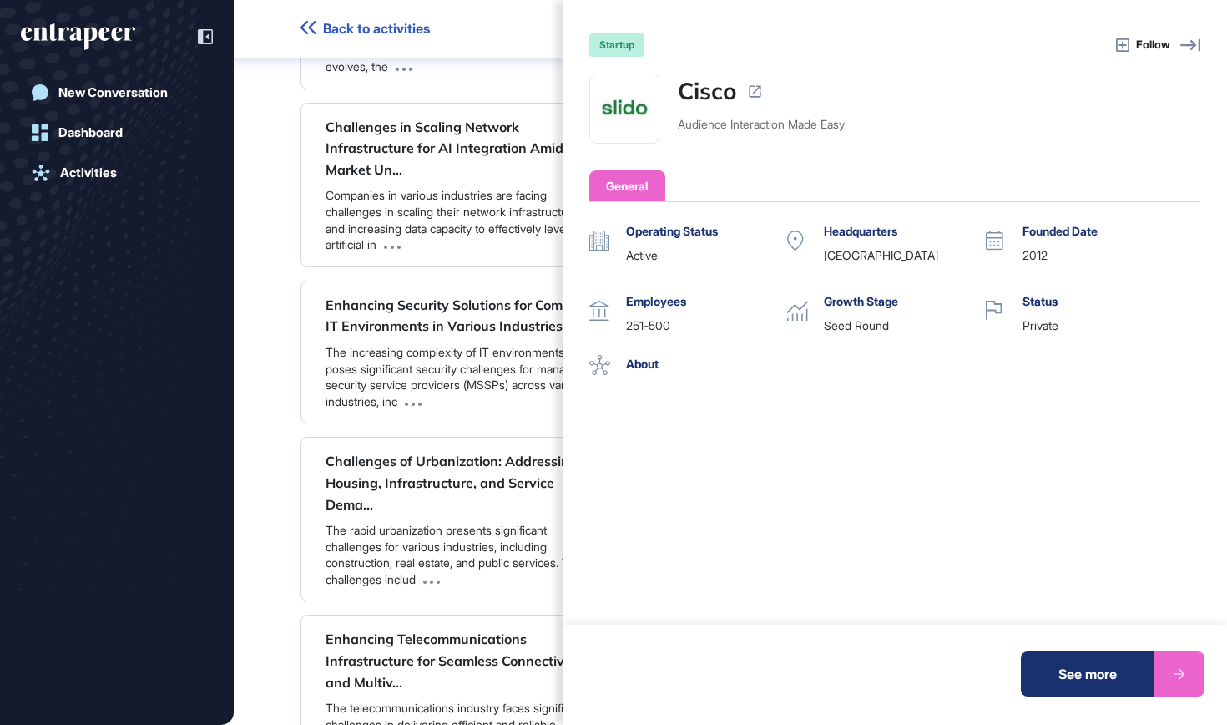
click at [394, 466] on div "startup Follow Cisco Audience Interaction Made Easy General Operating Status ac…" at bounding box center [613, 362] width 1227 height 725
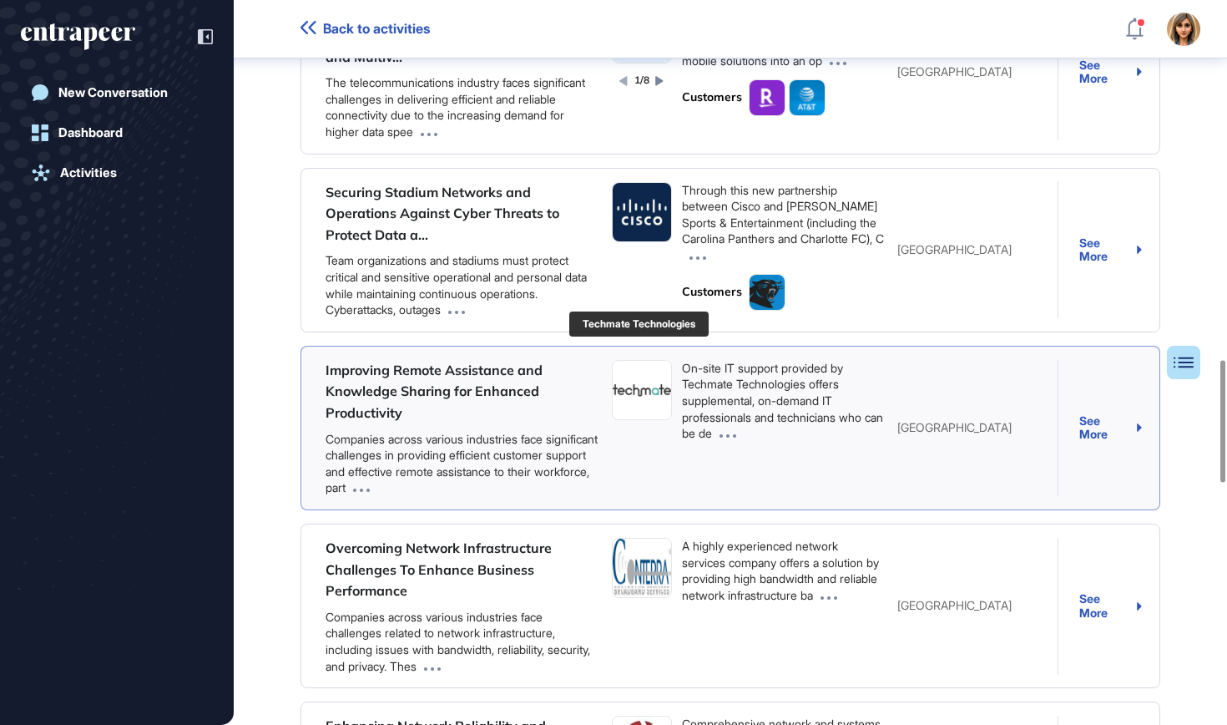
scroll to position [2130, 0]
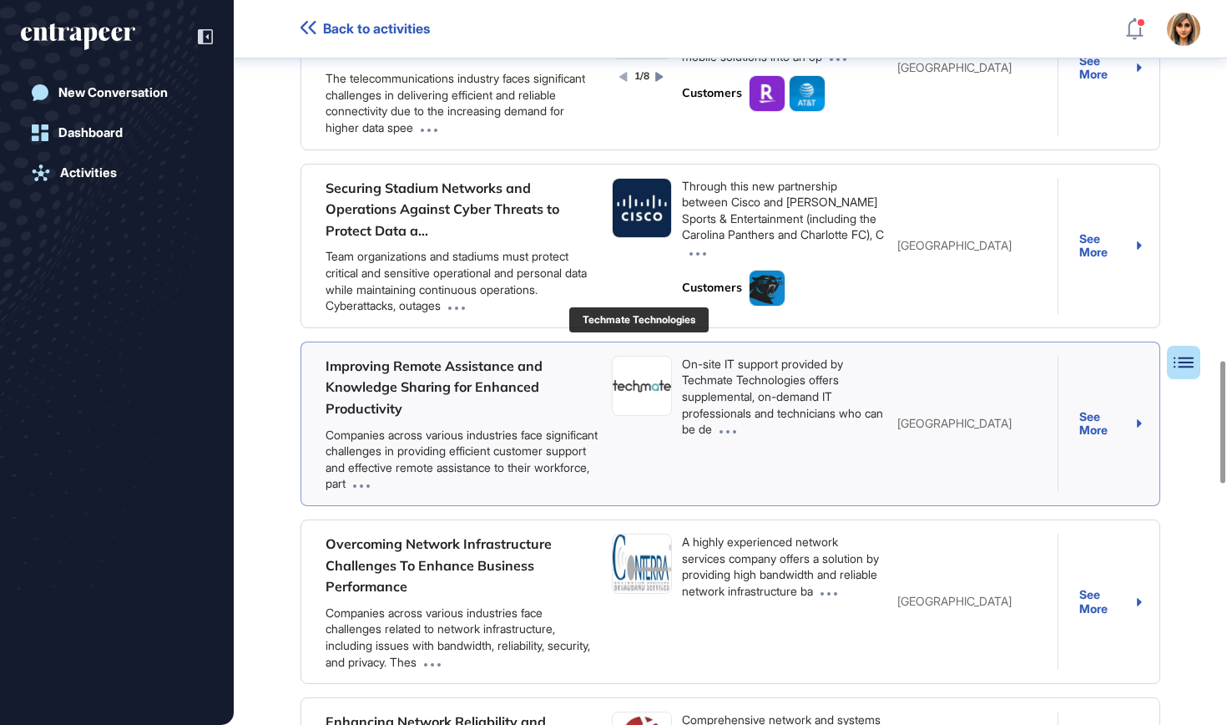
click at [654, 378] on img at bounding box center [642, 385] width 58 height 58
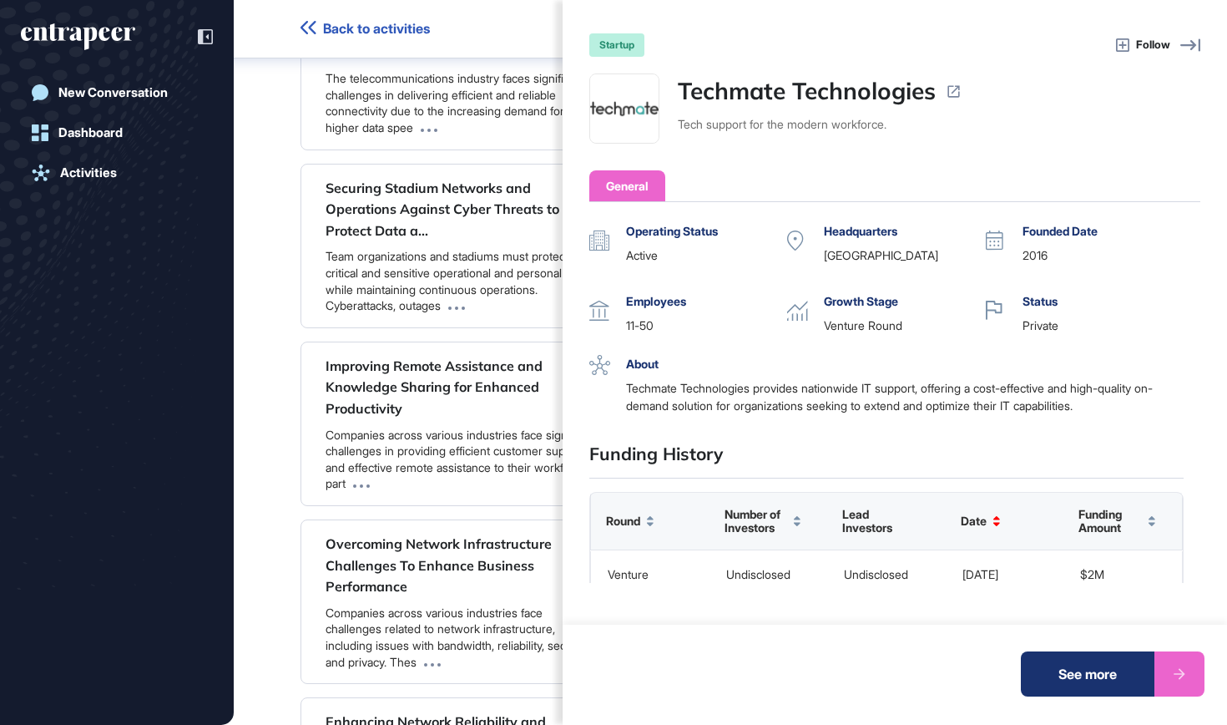
click at [959, 96] on icon at bounding box center [953, 92] width 12 height 12
click at [418, 368] on div "startup Follow Techmate Technologies Tech support for the modern workforce. Gen…" at bounding box center [613, 362] width 1227 height 725
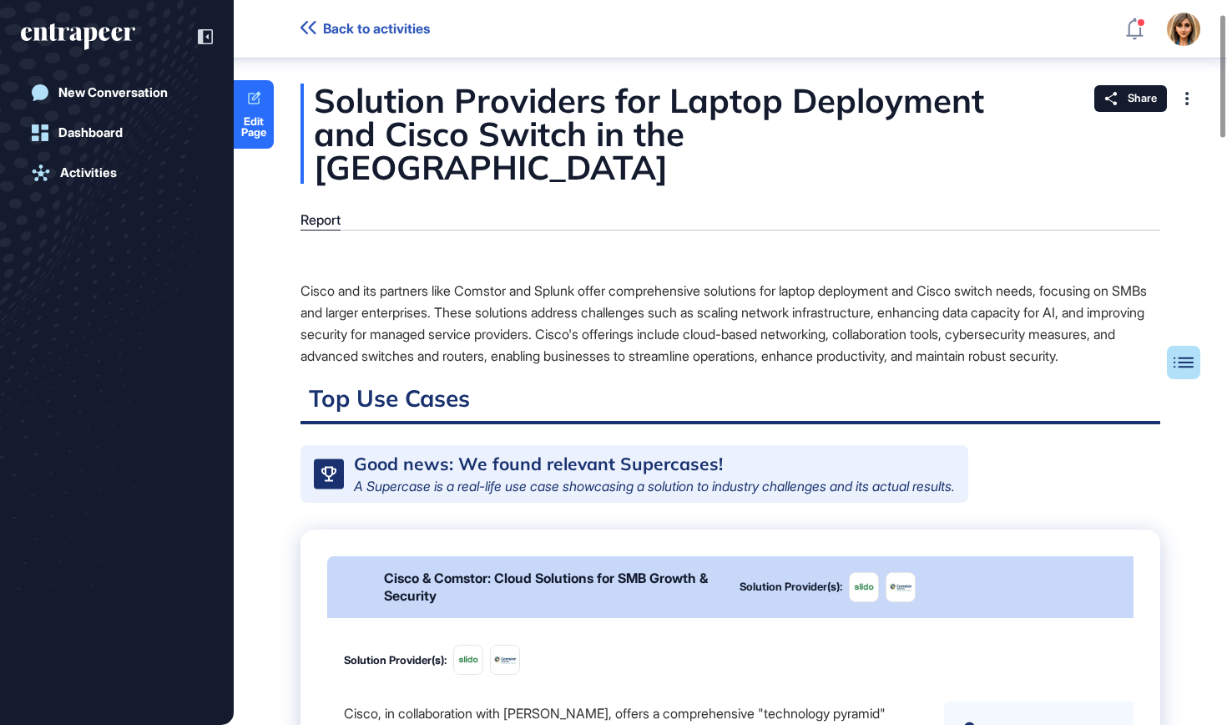
scroll to position [0, 0]
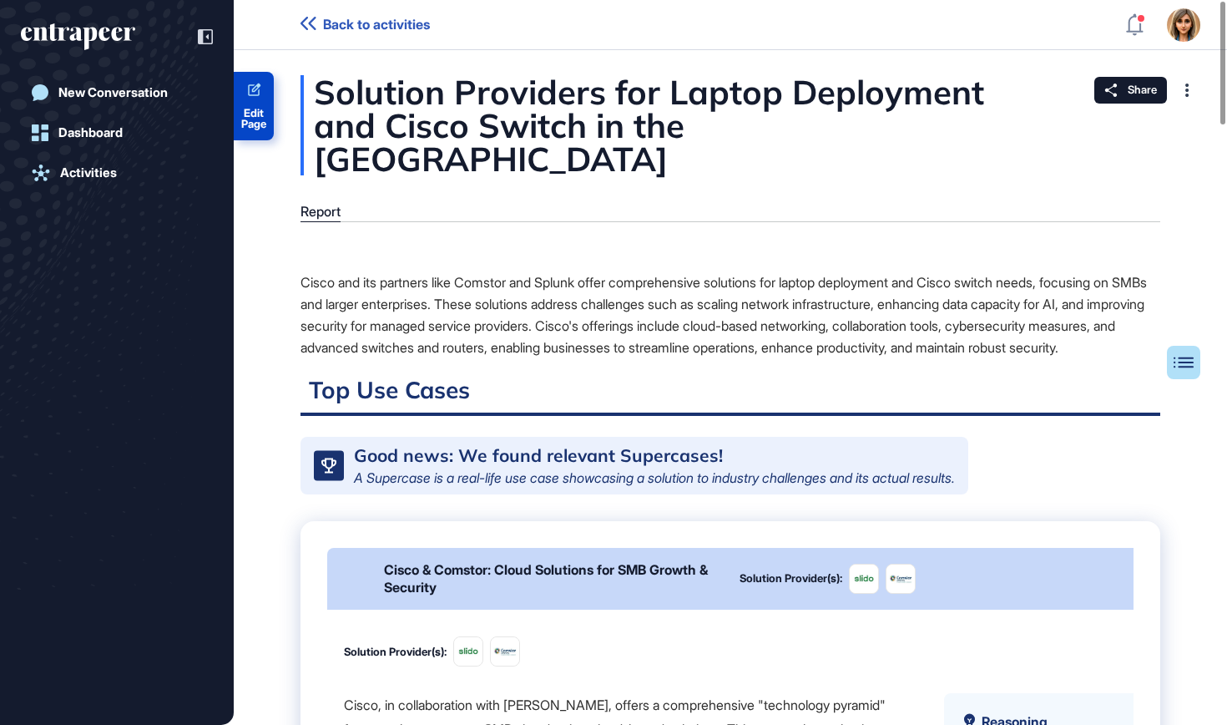
click at [262, 114] on span "Edit Page" at bounding box center [254, 119] width 40 height 22
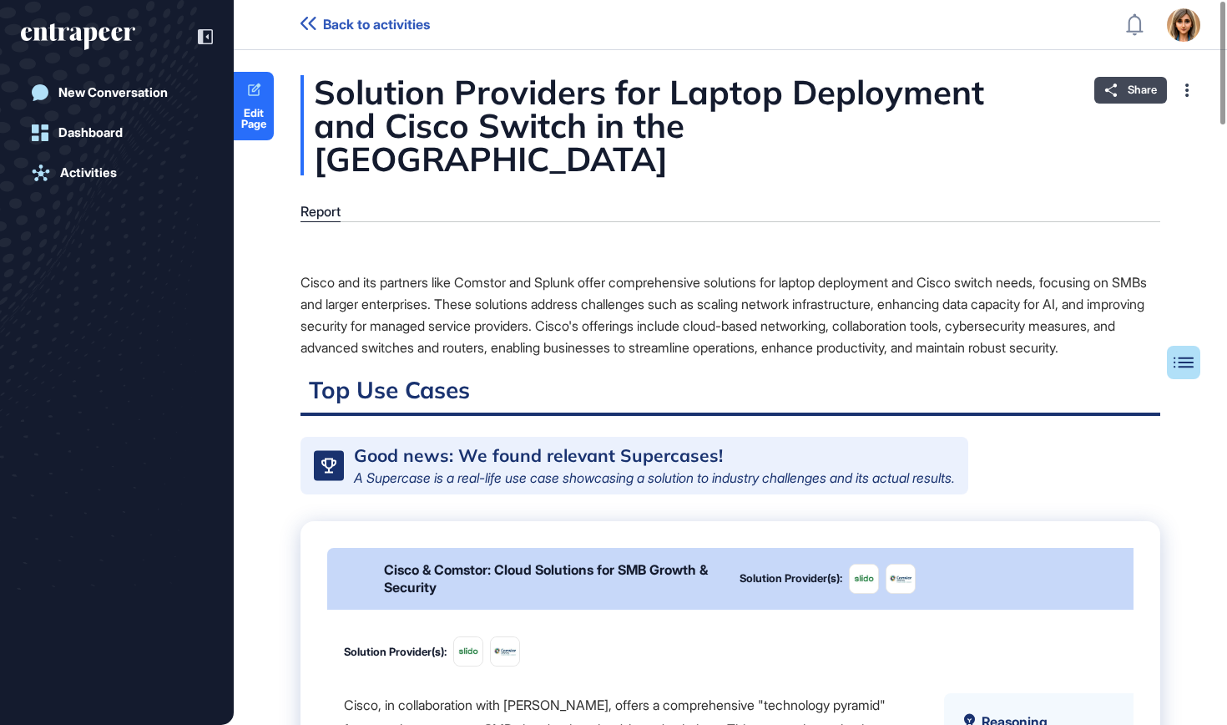
click at [1122, 90] on div "Share" at bounding box center [1130, 90] width 73 height 27
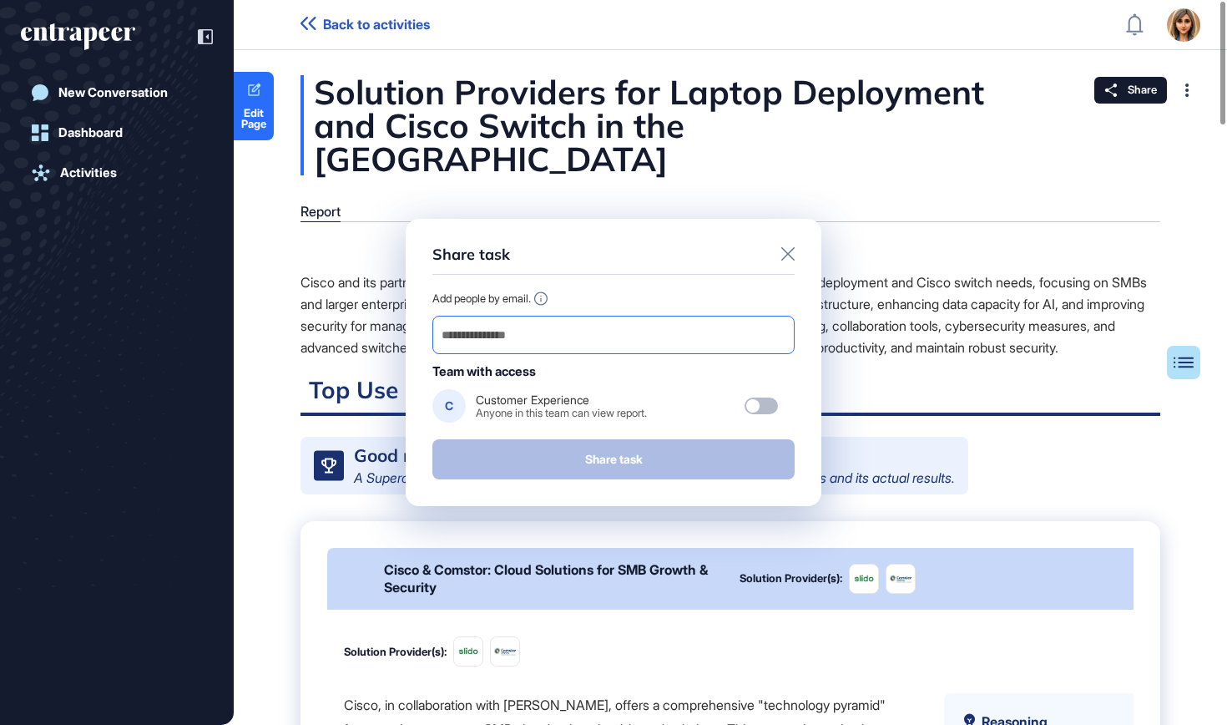
click at [693, 327] on input "email" at bounding box center [613, 334] width 347 height 23
paste input "**********"
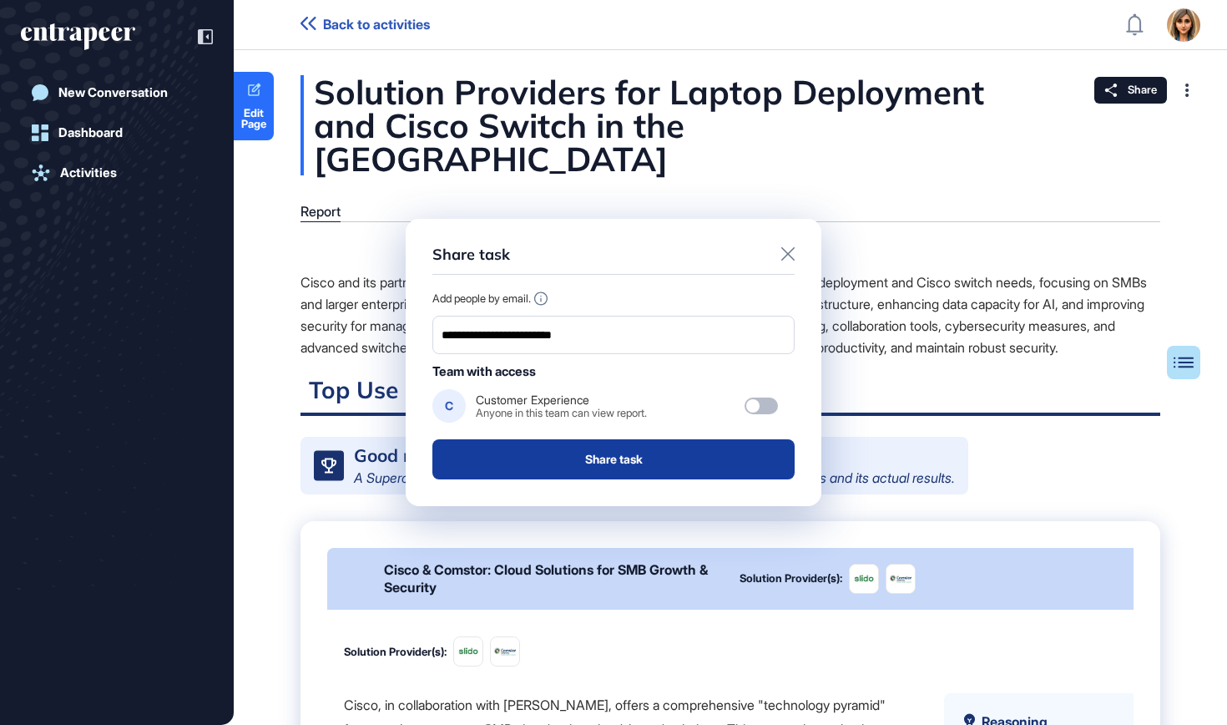
type input "**********"
click at [638, 464] on button "Share task" at bounding box center [613, 459] width 362 height 40
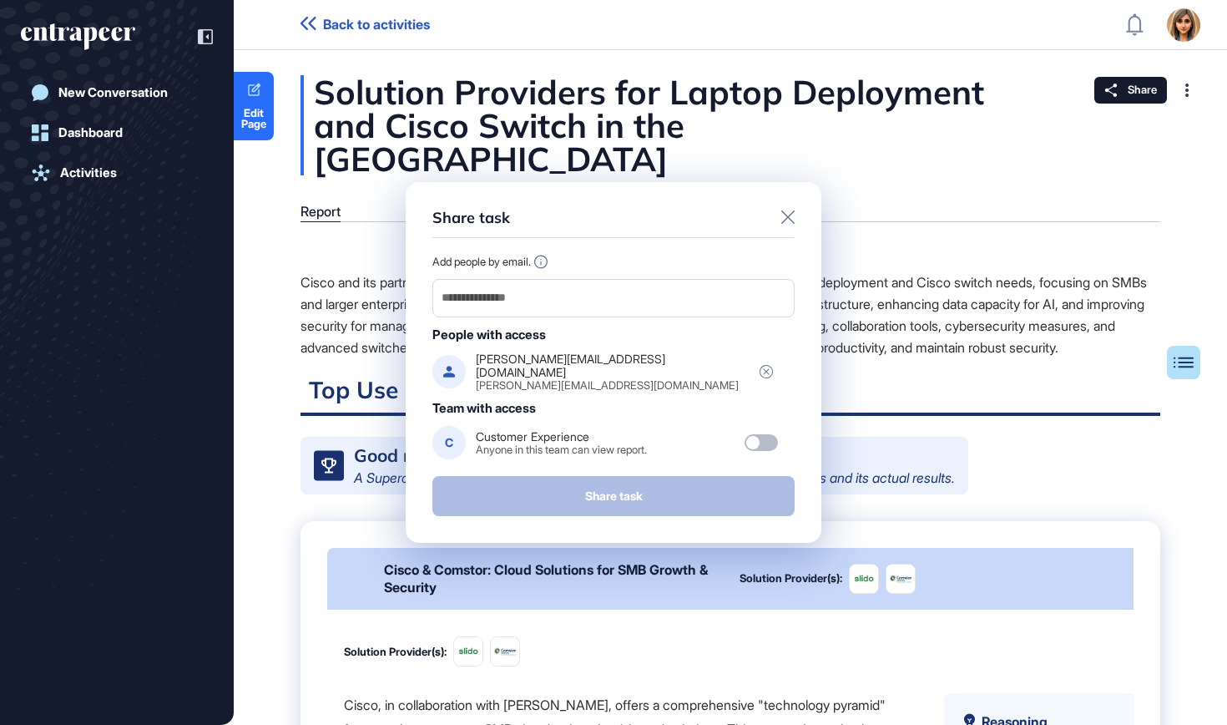
click at [93, 30] on div "Share task Add people by email. People with access aron@broadcomworldwide.com a…" at bounding box center [613, 362] width 1227 height 725
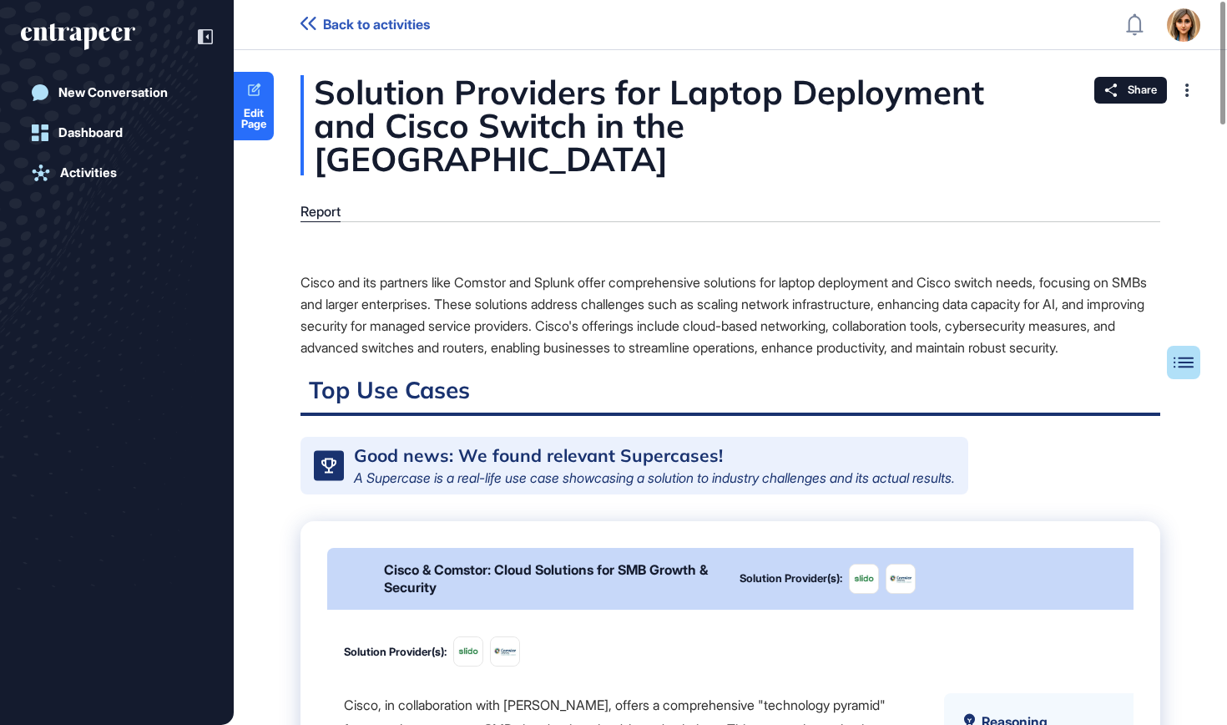
click at [127, 39] on icon "entrapeer-logo" at bounding box center [91, 32] width 87 height 18
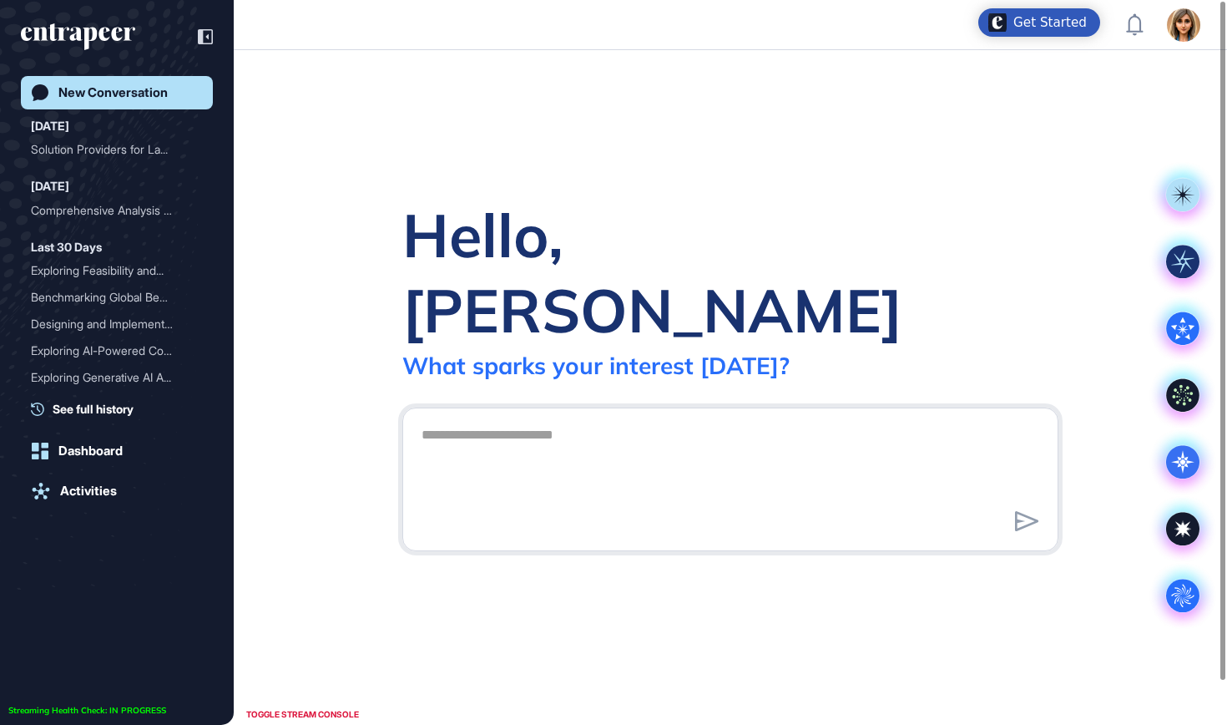
click at [127, 39] on icon "entrapeer-logo" at bounding box center [91, 32] width 87 height 18
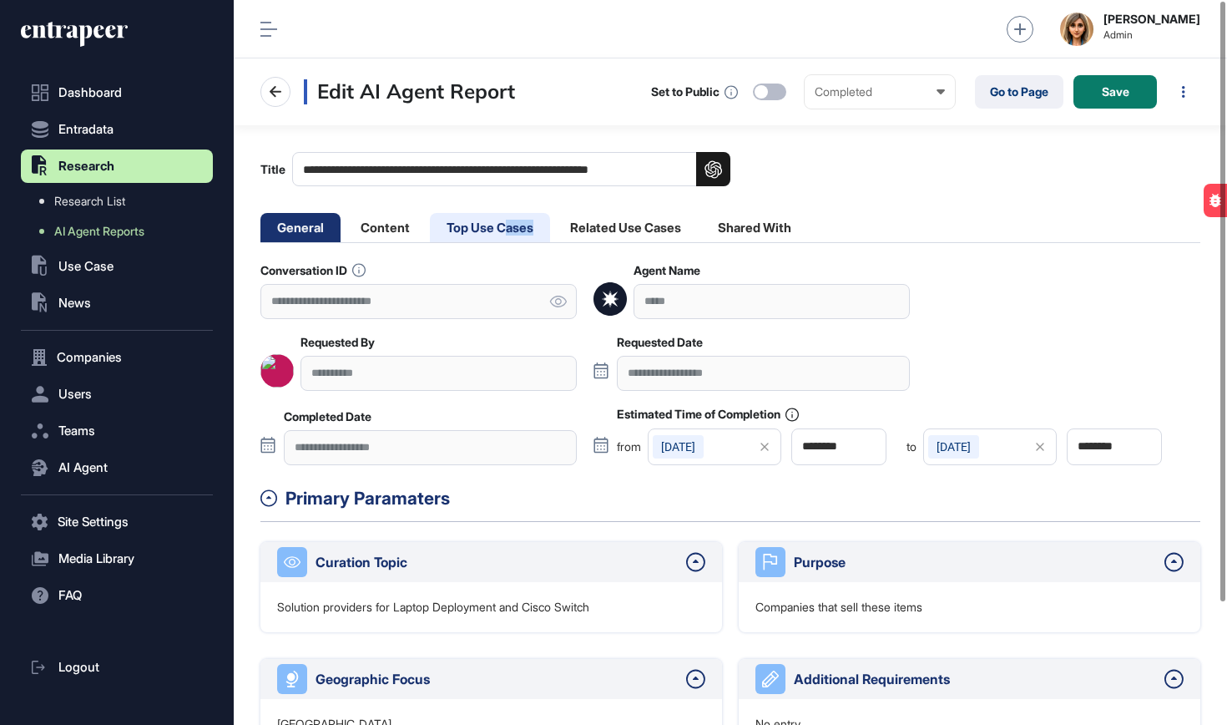
click at [510, 235] on li "Top Use Cases" at bounding box center [490, 227] width 120 height 29
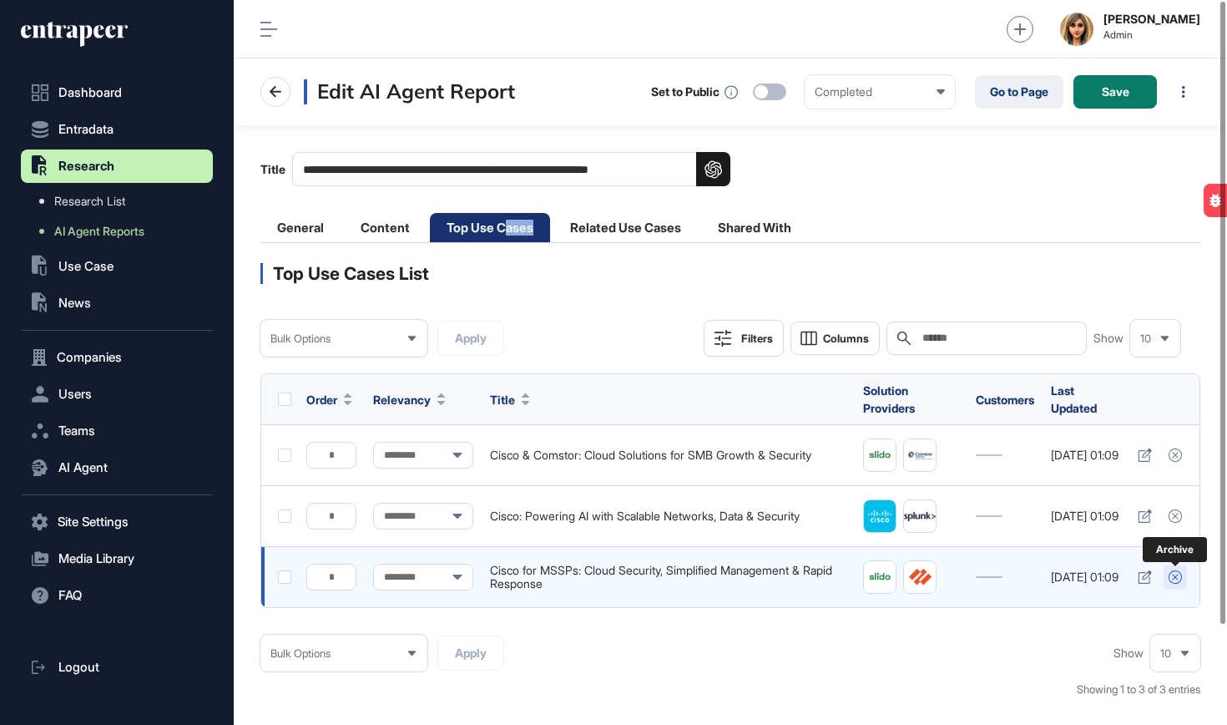
click at [1177, 578] on icon at bounding box center [1175, 576] width 13 height 13
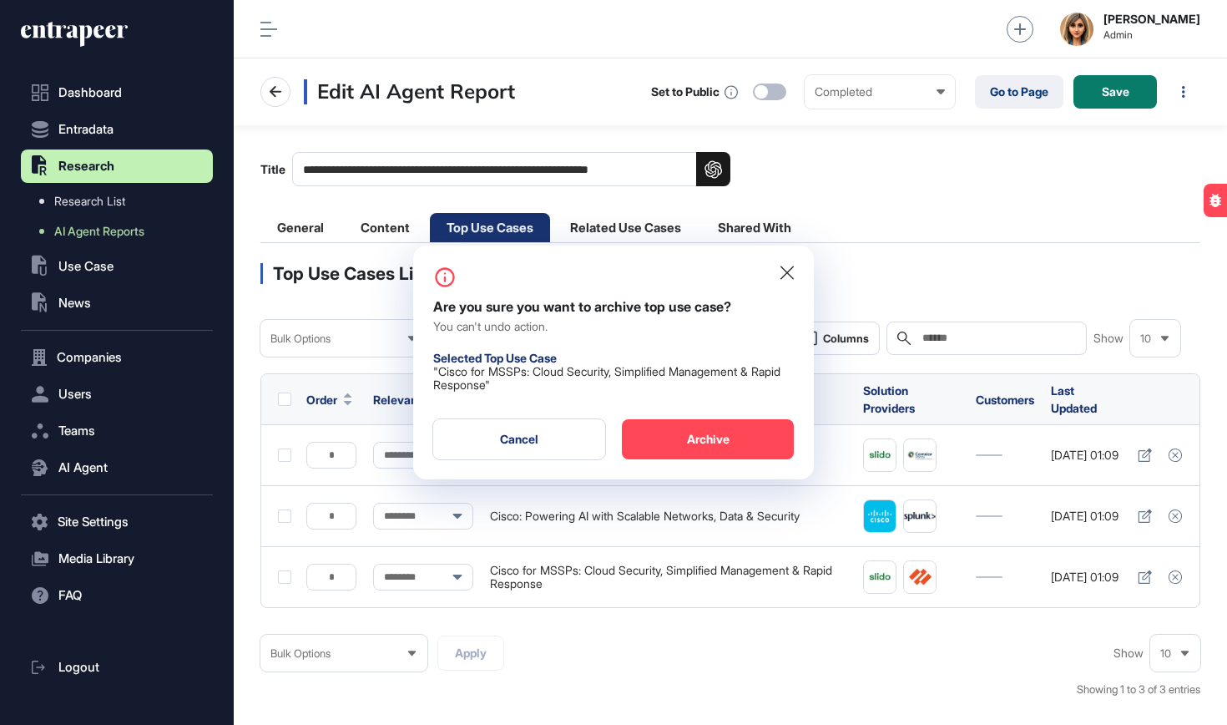
click at [763, 416] on div "Are you sure you want to archive top use case? You can't undo action. Selected …" at bounding box center [613, 362] width 401 height 234
click at [755, 437] on div "Archive" at bounding box center [708, 439] width 172 height 40
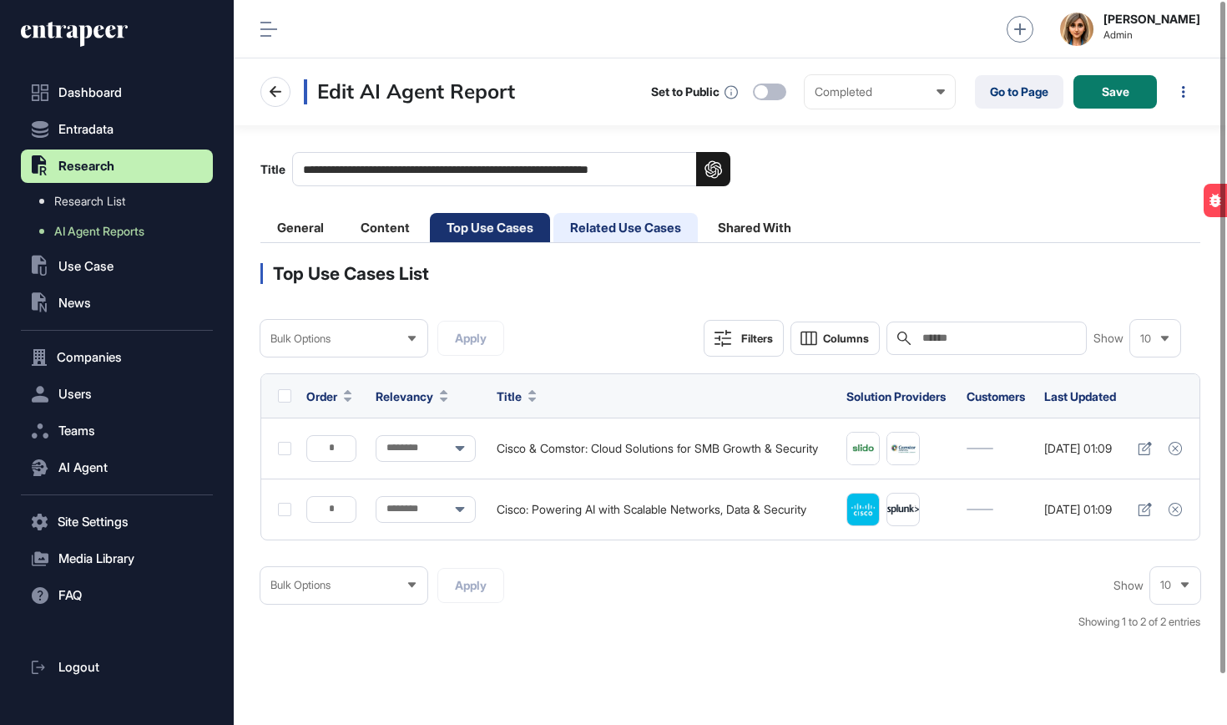
click at [629, 227] on li "Related Use Cases" at bounding box center [625, 227] width 144 height 29
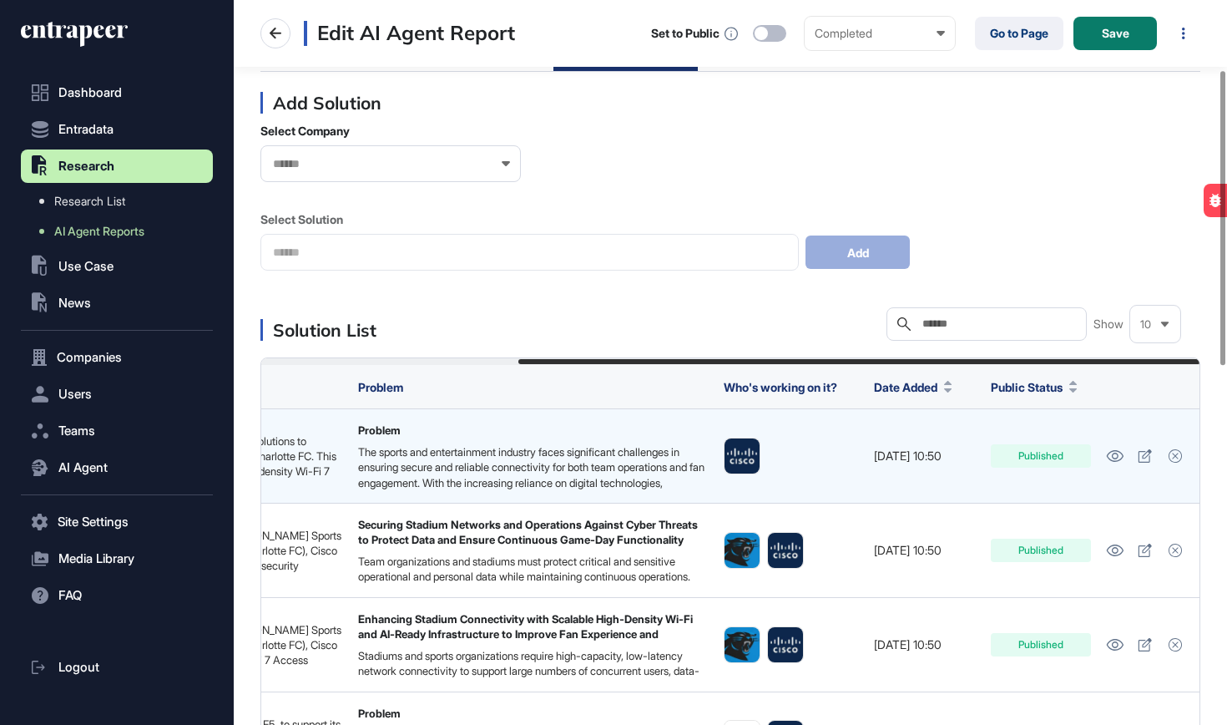
scroll to position [0, 351]
click at [1177, 449] on icon at bounding box center [1175, 455] width 13 height 13
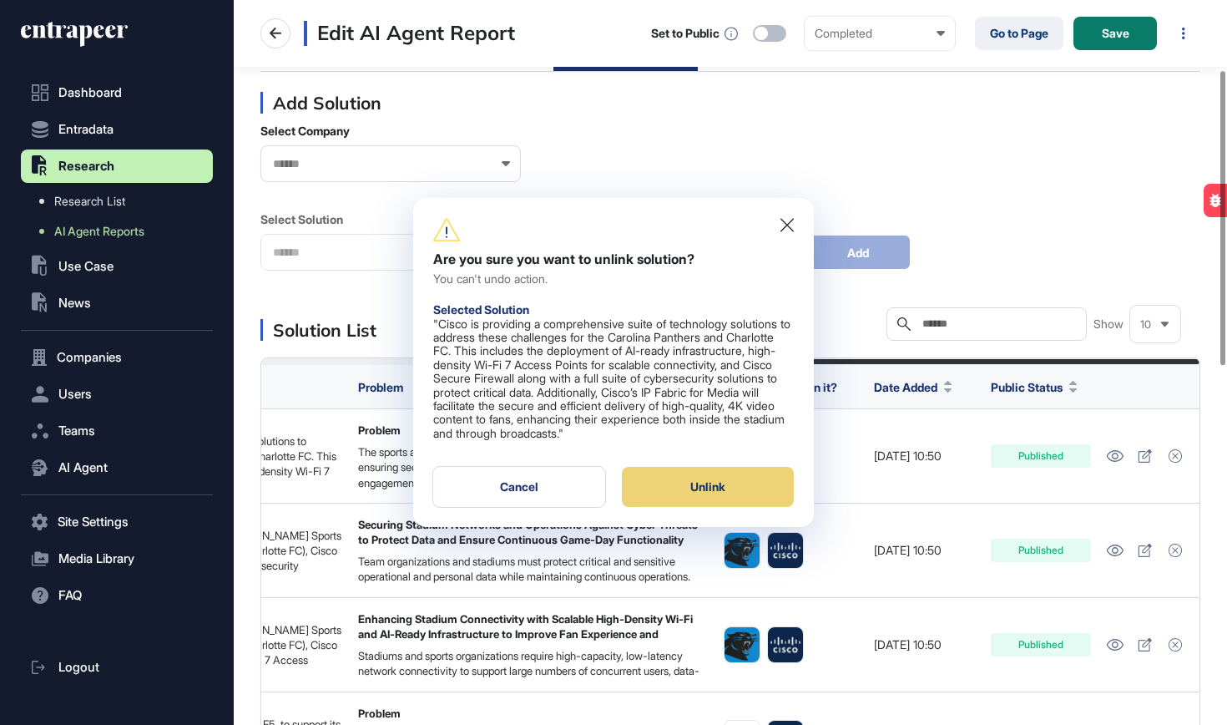
click at [703, 503] on div "Unlink" at bounding box center [708, 487] width 172 height 40
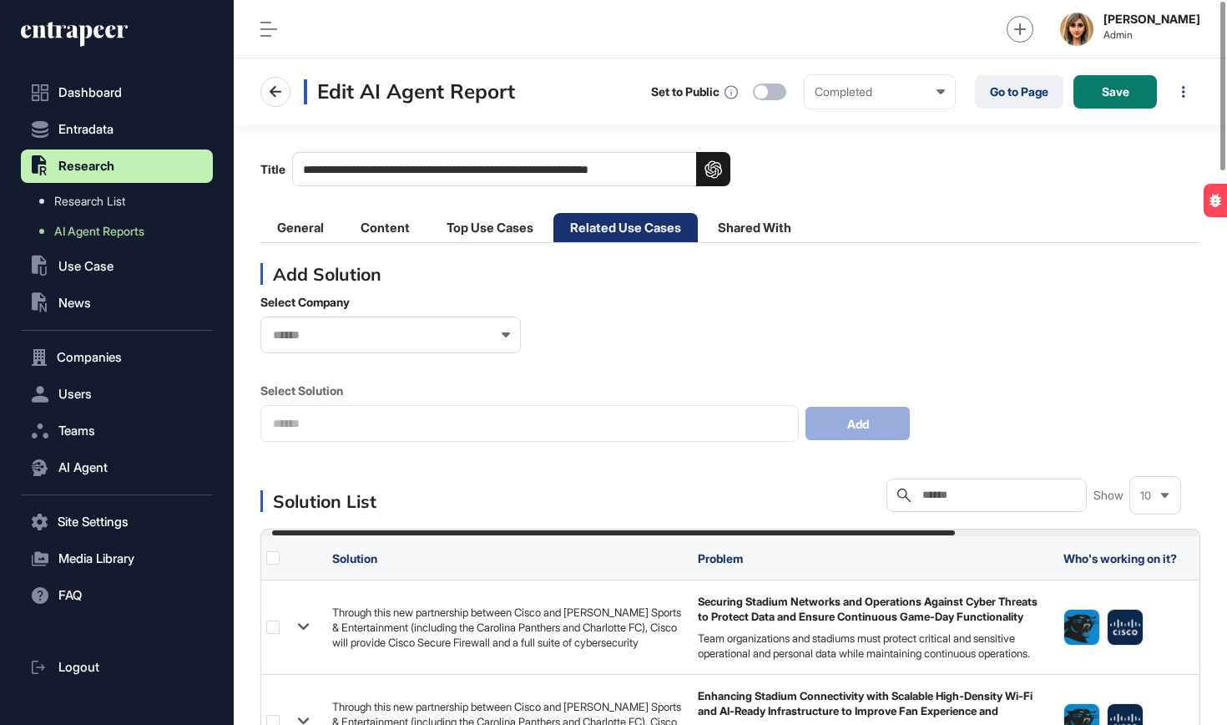
scroll to position [0, 15]
click at [1126, 88] on span "Save" at bounding box center [1116, 92] width 28 height 12
click at [999, 98] on link "Go to Page" at bounding box center [1019, 91] width 88 height 33
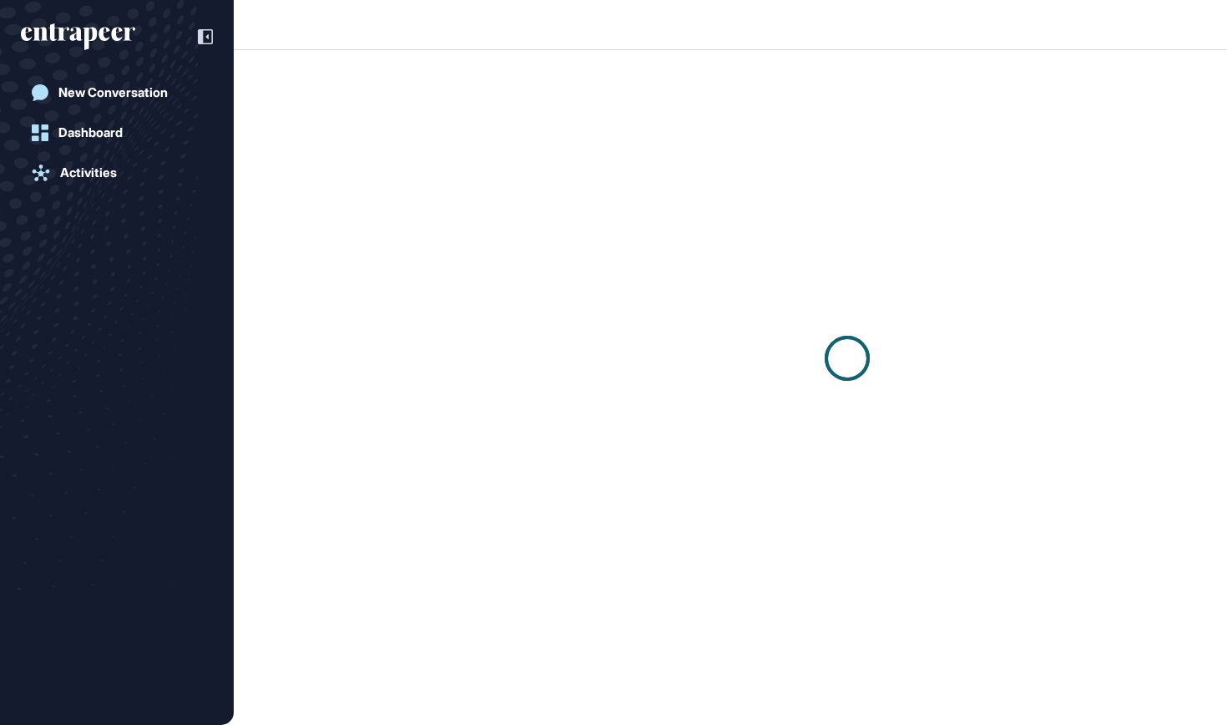
scroll to position [1, 1]
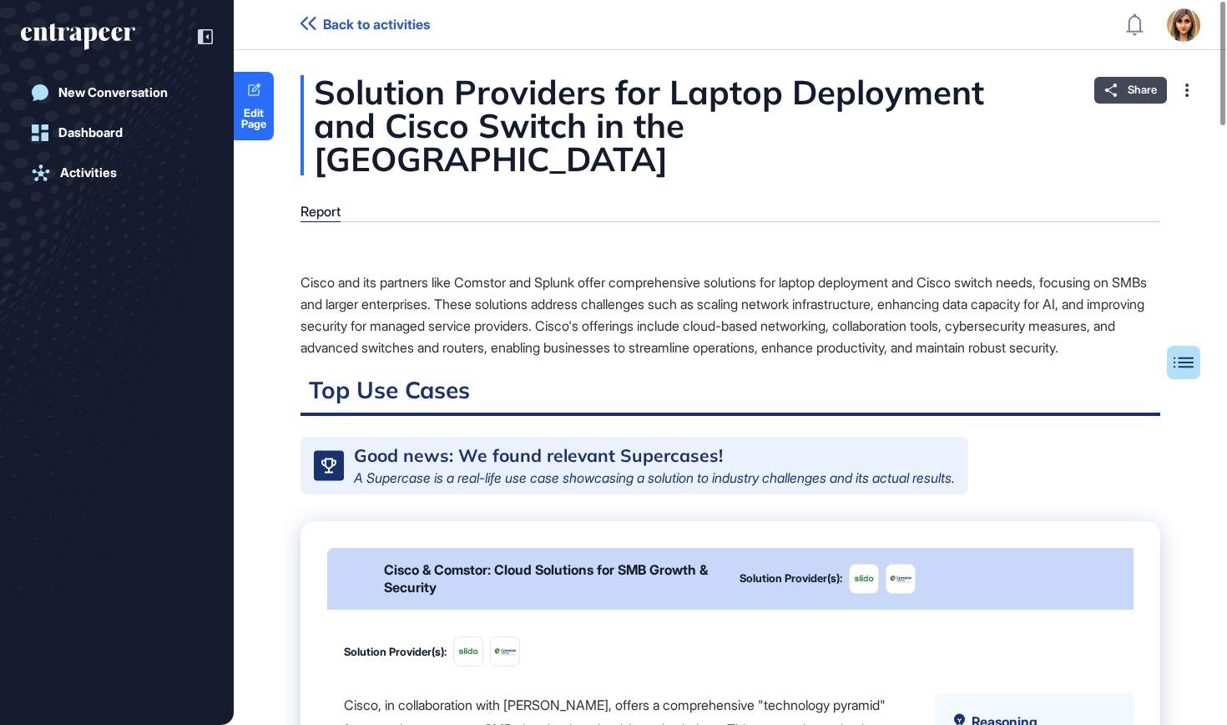
click at [1120, 96] on div "Share" at bounding box center [1130, 90] width 73 height 27
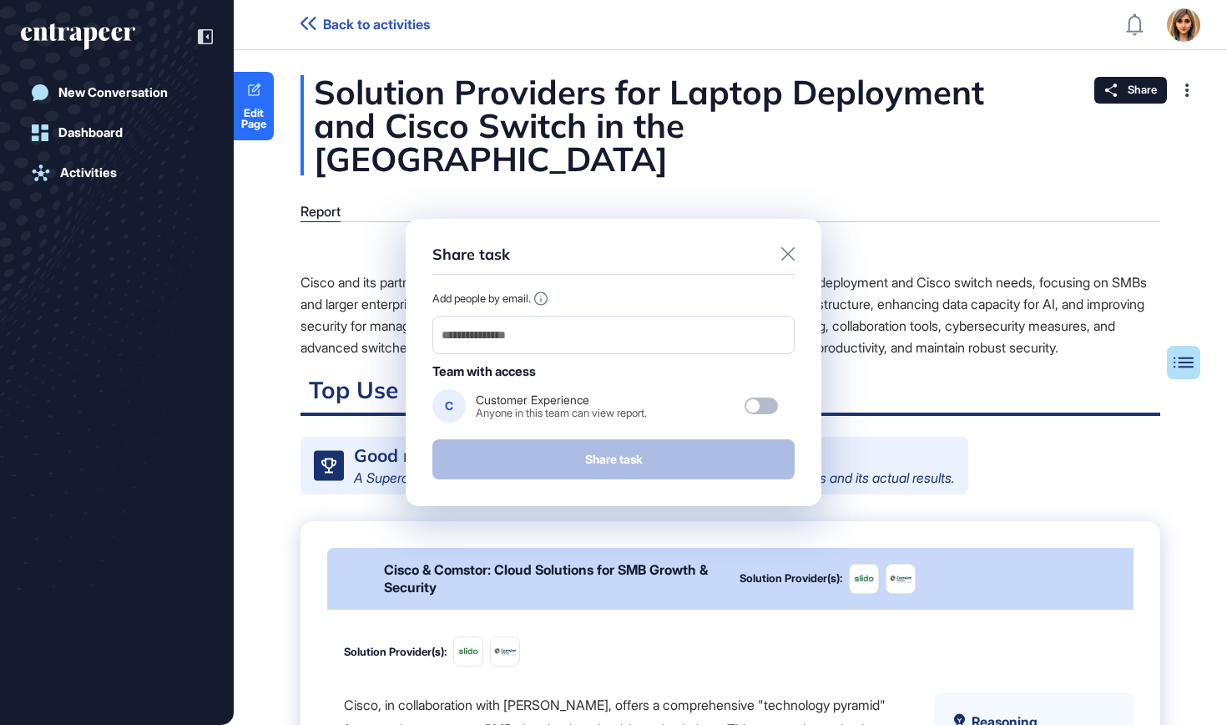
click at [104, 28] on div "Share task Add people by email. Team with access C Customer Experience Anyone i…" at bounding box center [613, 362] width 1227 height 725
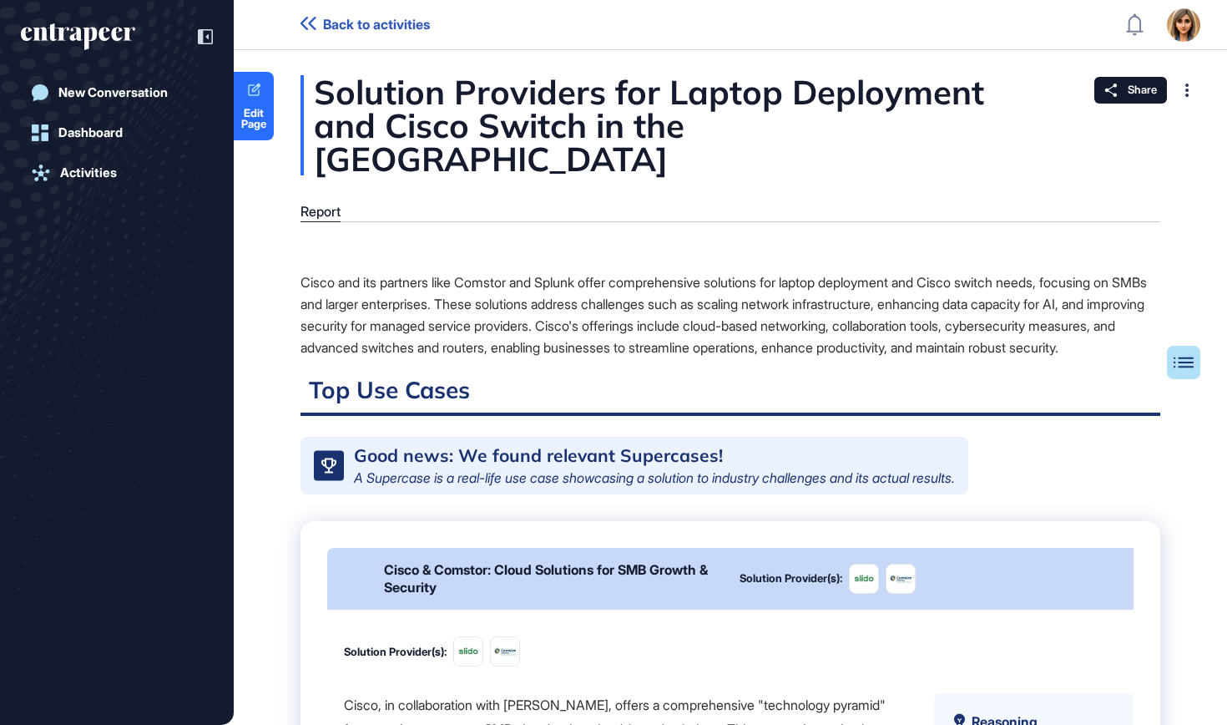
click at [104, 28] on icon "entrapeer-logo" at bounding box center [78, 36] width 114 height 27
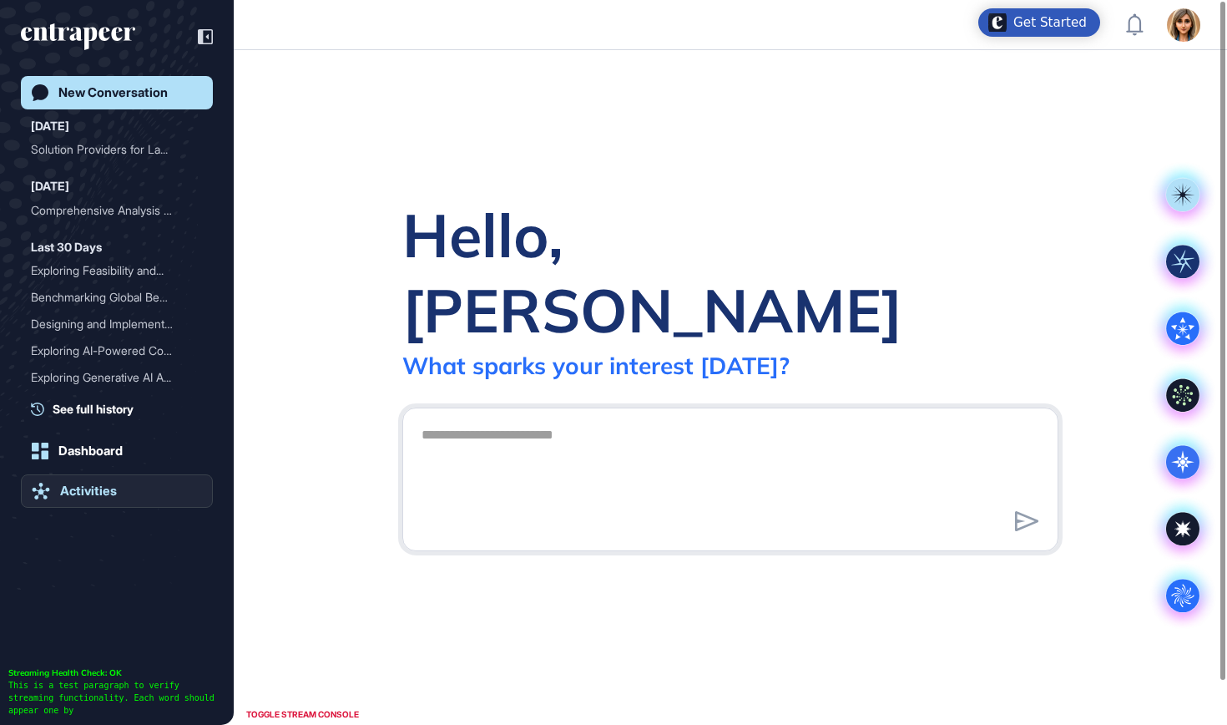
click at [122, 481] on link "Activities" at bounding box center [117, 490] width 192 height 33
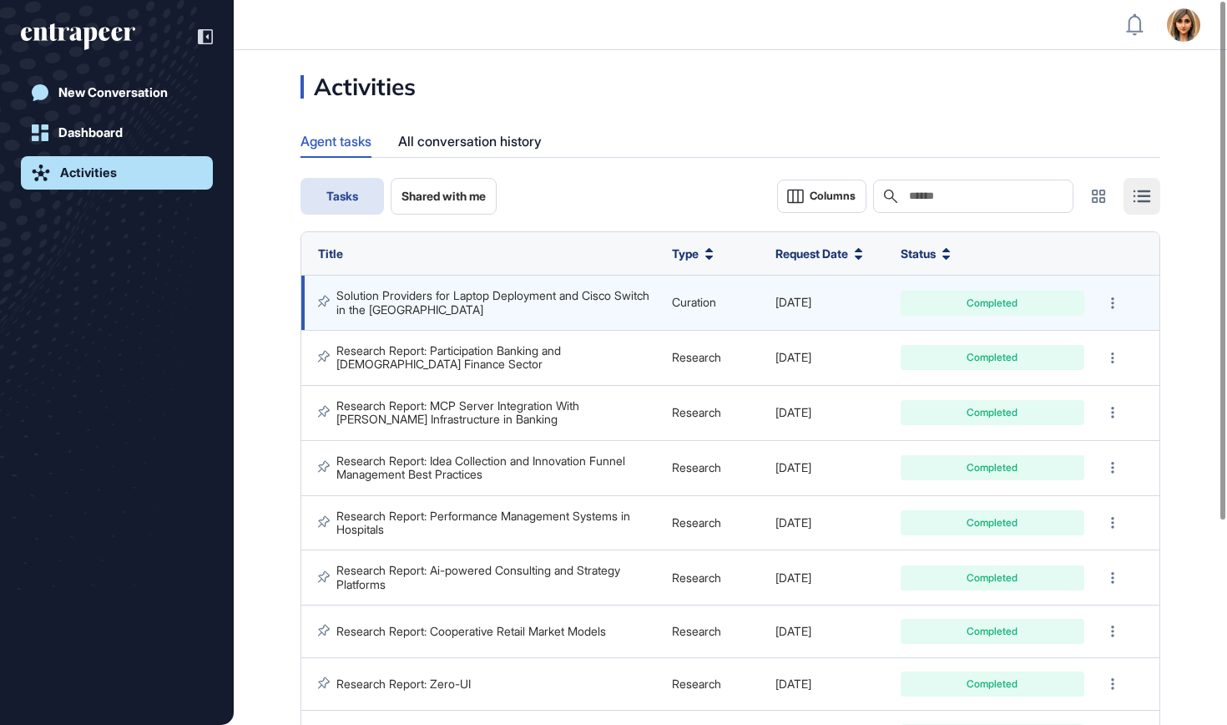
click at [579, 288] on link "Solution Providers for Laptop Deployment and Cisco Switch in the [GEOGRAPHIC_DA…" at bounding box center [494, 302] width 316 height 28
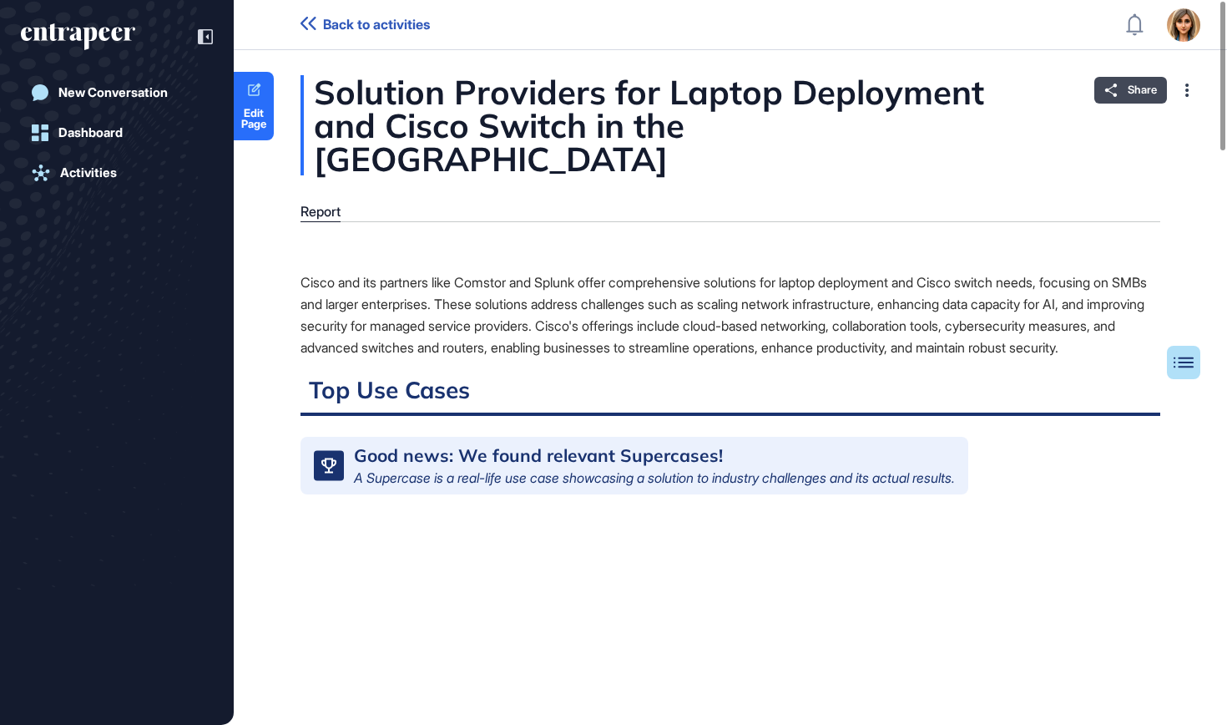
click at [1139, 84] on span "Share" at bounding box center [1142, 89] width 29 height 13
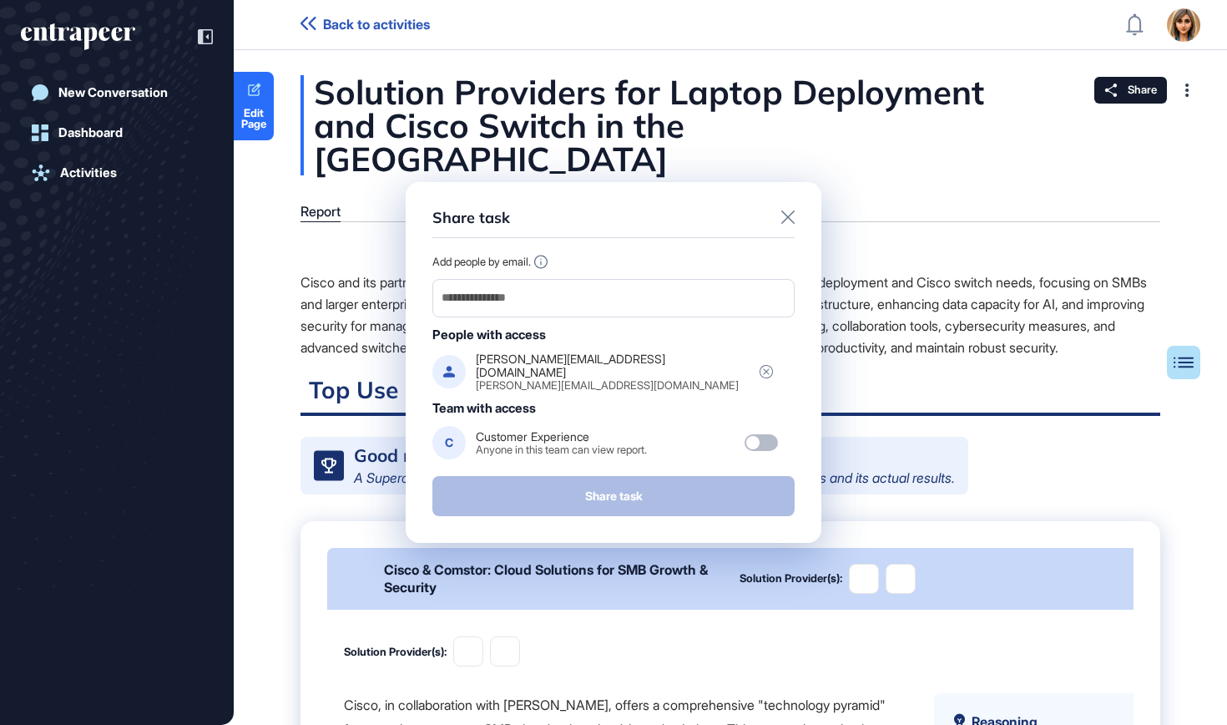
click at [779, 221] on div "Share task" at bounding box center [613, 223] width 362 height 29
click at [789, 224] on icon at bounding box center [787, 216] width 13 height 13
